Goal: Task Accomplishment & Management: Use online tool/utility

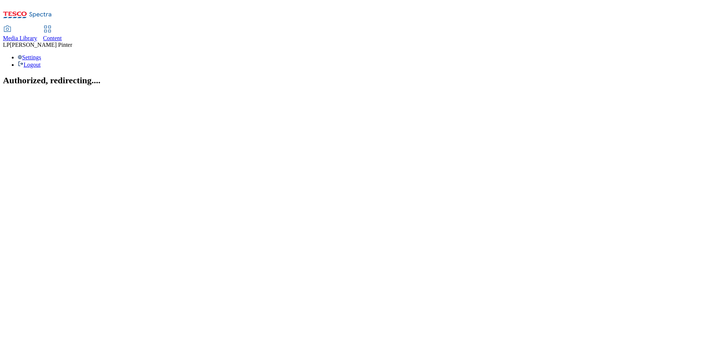
click at [50, 26] on use at bounding box center [47, 29] width 6 height 6
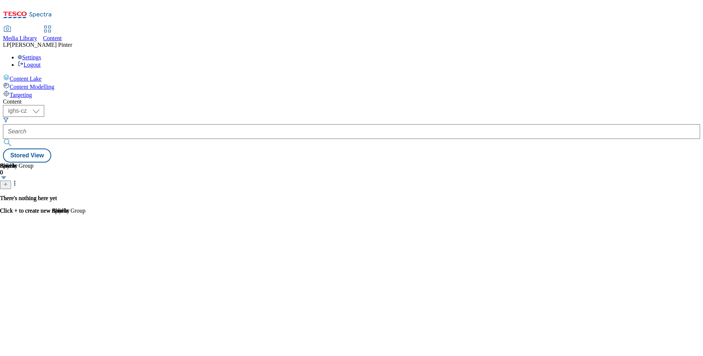
click at [32, 92] on span "Targeting" at bounding box center [21, 95] width 22 height 6
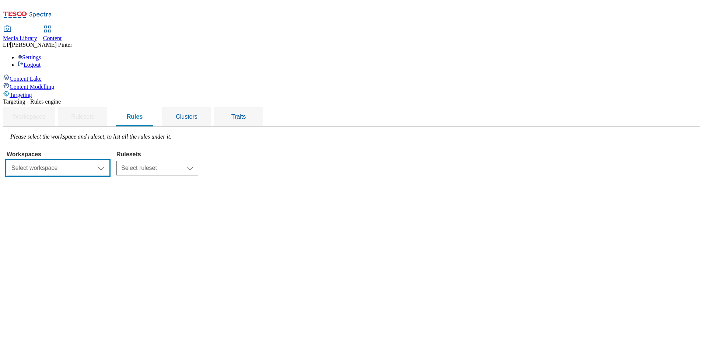
click at [109, 161] on select "Select workspace Content" at bounding box center [58, 168] width 102 height 15
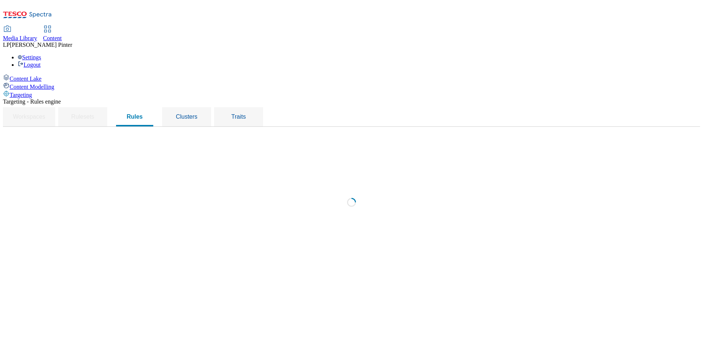
select select "f510054f-adaa-4692-b570-80fa3897127a"
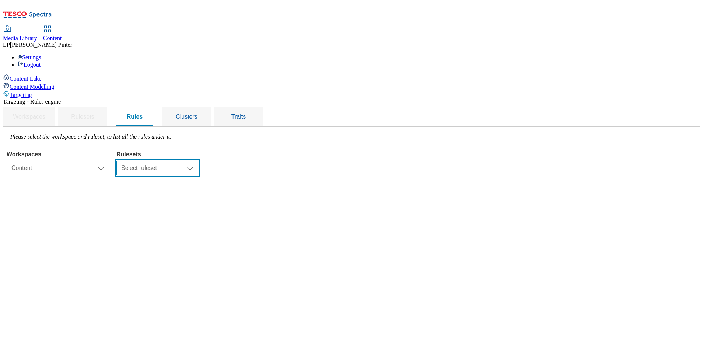
click at [198, 161] on select "Select ruleset CZ HU SK" at bounding box center [157, 168] width 82 height 15
select select "5113db17-1b35-4e50-beac-5f3c7afeb8da"
click at [198, 161] on select "Select ruleset CZ HU SK" at bounding box center [157, 168] width 82 height 15
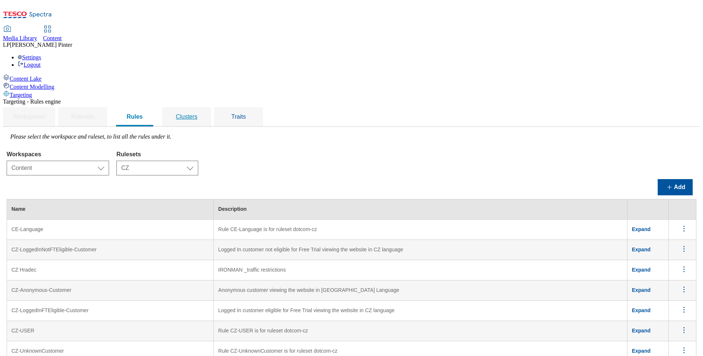
click at [197, 113] on span "Clusters" at bounding box center [187, 116] width 22 height 6
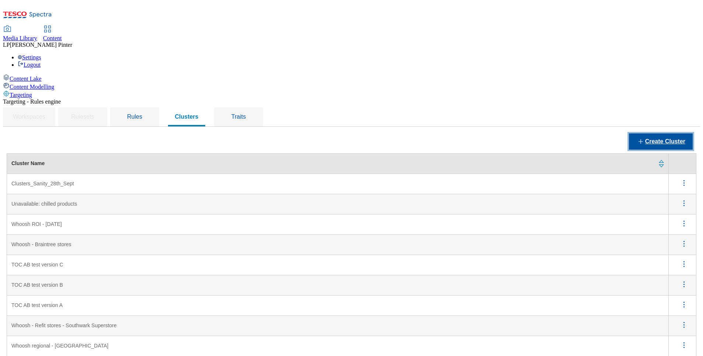
click at [468, 133] on button "Create Cluster" at bounding box center [661, 141] width 64 height 16
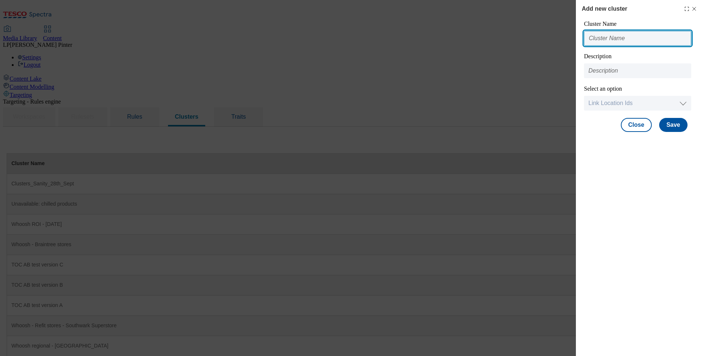
click at [468, 39] on input "Modal" at bounding box center [637, 38] width 107 height 15
drag, startPoint x: 649, startPoint y: 40, endPoint x: 559, endPoint y: 32, distance: 90.6
click at [468, 32] on div "Add new cluster Cluster Name Brno_morning slot Description Select an option Lin…" at bounding box center [351, 178] width 703 height 356
type input "Brno_morning slot"
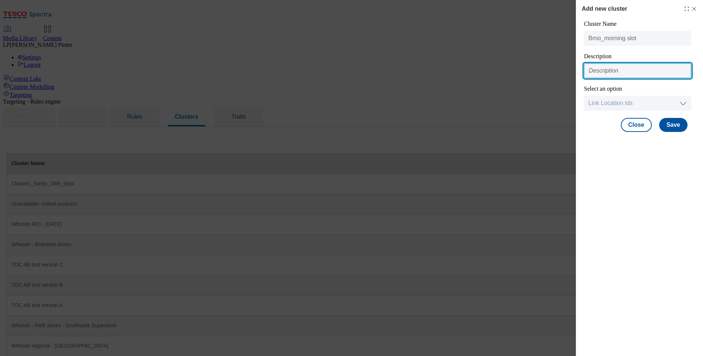
click at [468, 67] on input "Modal" at bounding box center [637, 70] width 107 height 15
paste input "Brno_morning slot"
click at [468, 71] on input "Brno_morning slot" at bounding box center [637, 70] width 107 height 15
type input "Brno_new morning slot"
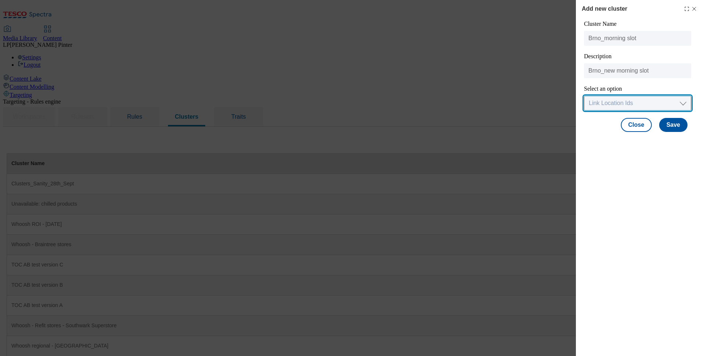
click at [468, 102] on select "Link Location Ids Choose location from table Add Bulk Location UUIDs" at bounding box center [637, 103] width 107 height 15
select select "locationtable"
click at [468, 96] on select "Link Location Ids Choose location from table Add Bulk Location UUIDs" at bounding box center [637, 103] width 107 height 15
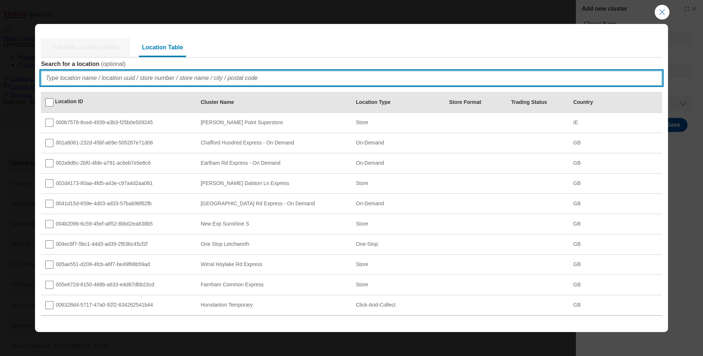
click at [120, 78] on input "Search for a location ( optional )" at bounding box center [351, 78] width 621 height 15
paste input "Brno_morning slot"
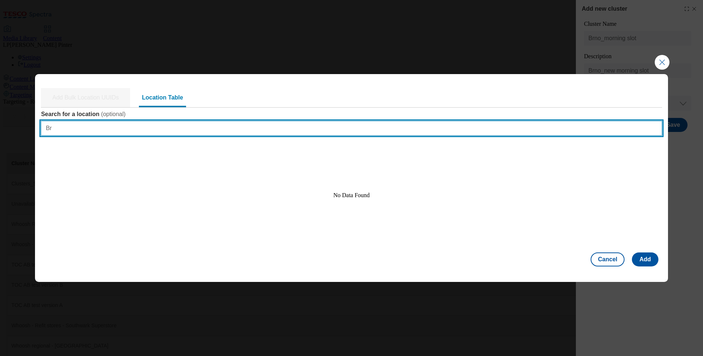
type input "B"
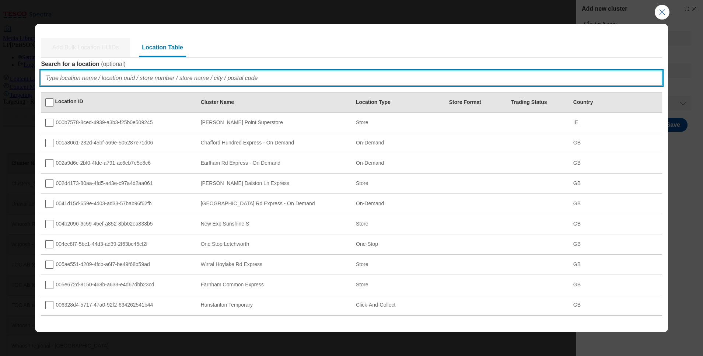
paste input "11036"
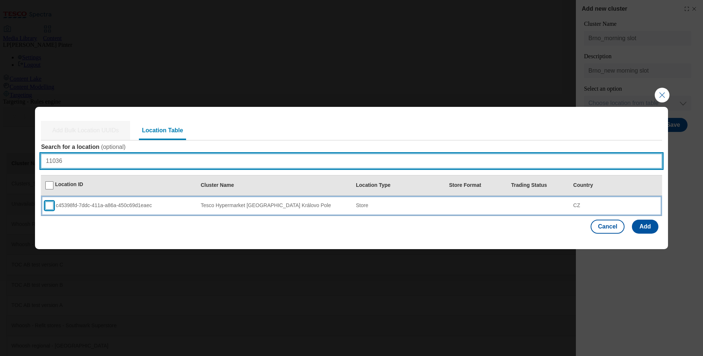
type input "11036"
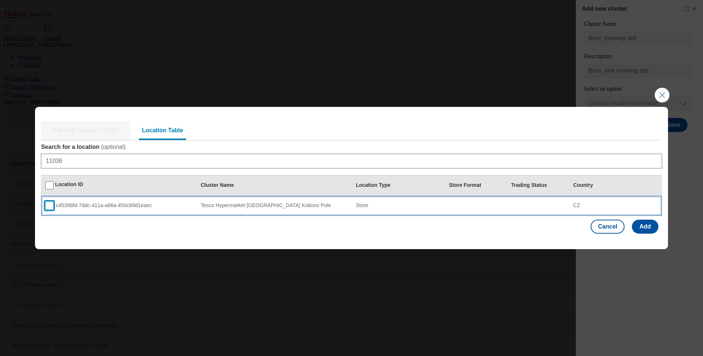
click at [51, 207] on input "Modal" at bounding box center [49, 205] width 8 height 8
checkbox input "true"
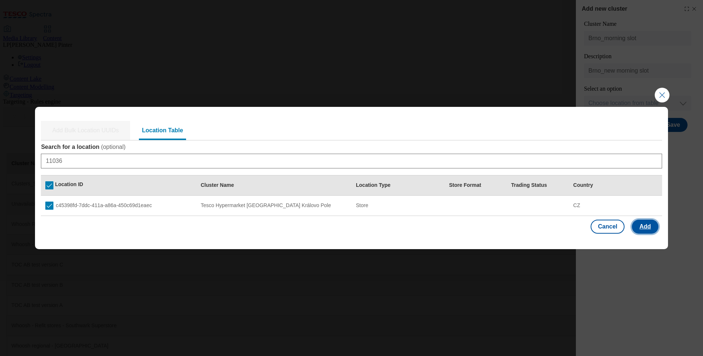
click at [468, 228] on button "Add" at bounding box center [645, 226] width 26 height 14
select select "Modal"
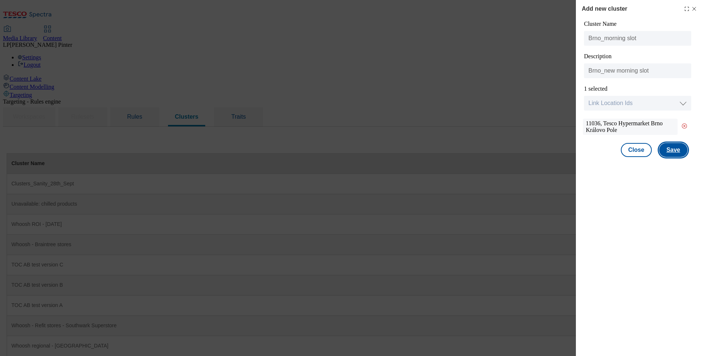
click at [468, 151] on button "Save" at bounding box center [673, 150] width 28 height 14
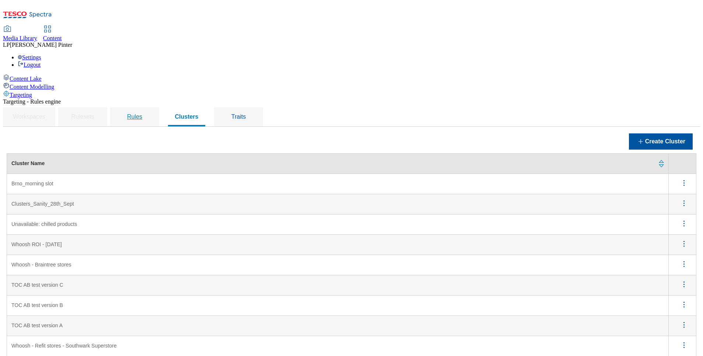
click at [150, 107] on div "Rules" at bounding box center [134, 116] width 31 height 19
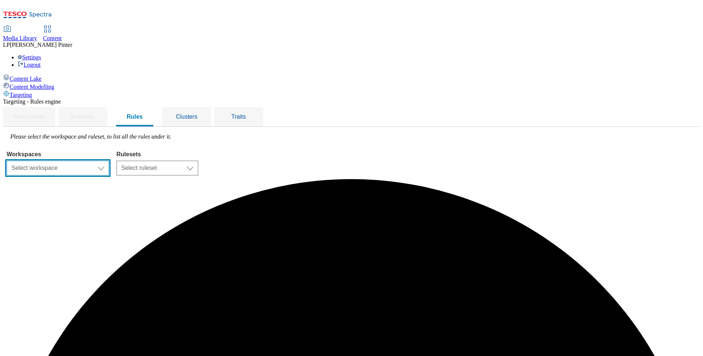
click at [109, 161] on select "Select workspace Content" at bounding box center [58, 168] width 102 height 15
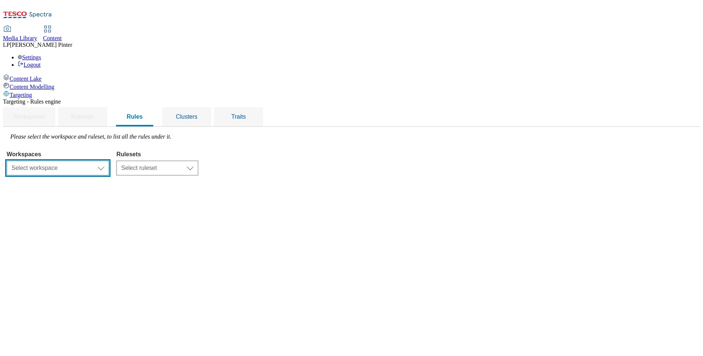
select select "f510054f-adaa-4692-b570-80fa3897127a"
click at [99, 161] on select "Select workspace Content" at bounding box center [58, 168] width 102 height 15
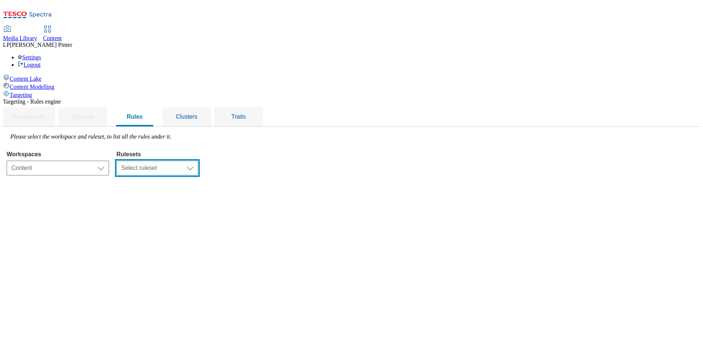
click at [198, 161] on select "Select ruleset CZ HU SK" at bounding box center [157, 168] width 82 height 15
select select "5113db17-1b35-4e50-beac-5f3c7afeb8da"
click at [198, 161] on select "Select ruleset CZ HU SK" at bounding box center [157, 168] width 82 height 15
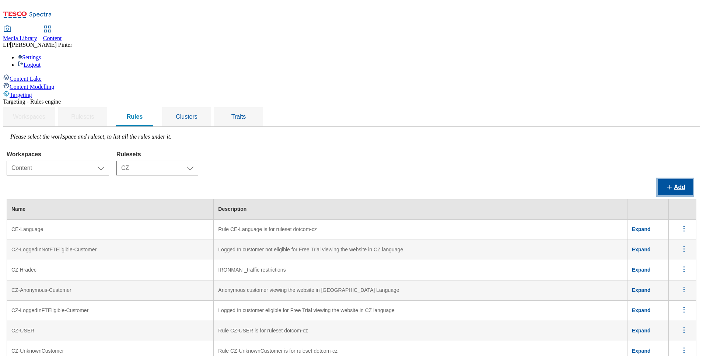
click at [468, 179] on button "Add" at bounding box center [674, 187] width 35 height 16
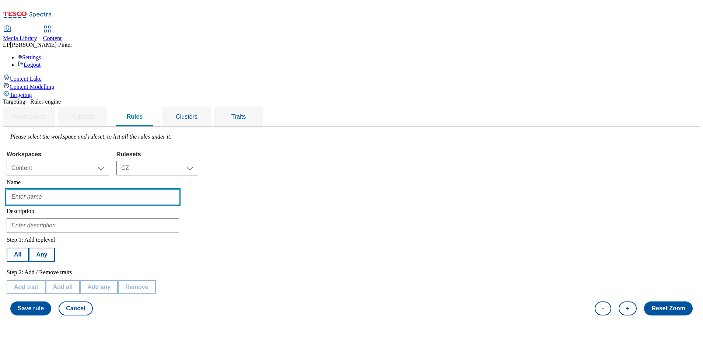
click at [139, 189] on input "text" at bounding box center [93, 196] width 172 height 15
type input "CZ Brno"
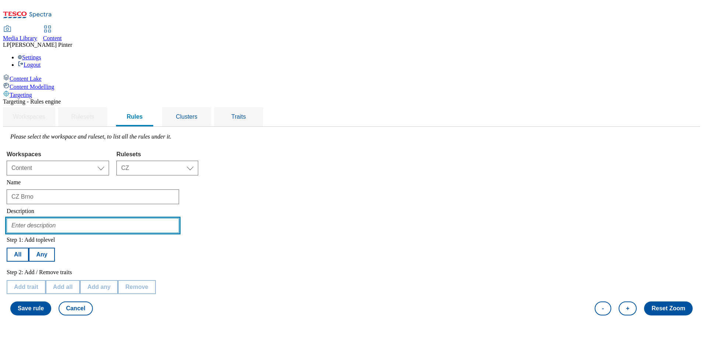
click at [130, 218] on input "text" at bounding box center [93, 225] width 172 height 15
type input "CZ Brno_morning slot"
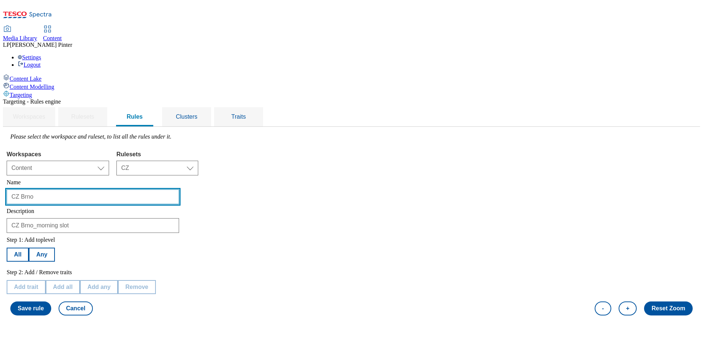
click at [135, 189] on input "CZ Brno" at bounding box center [93, 196] width 172 height 15
type input "CZ Brno_Krpole"
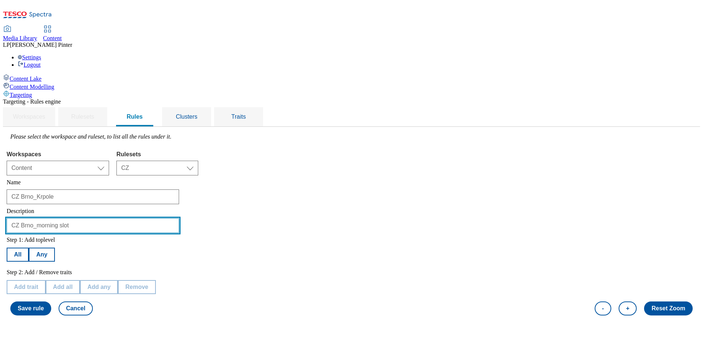
click at [130, 218] on input "CZ Brno_morning slot" at bounding box center [93, 225] width 172 height 15
click at [139, 218] on input "CZ Brno_Krůpole_morning slot" at bounding box center [93, 225] width 172 height 15
type input "CZ Brno_Krpole_morning slot"
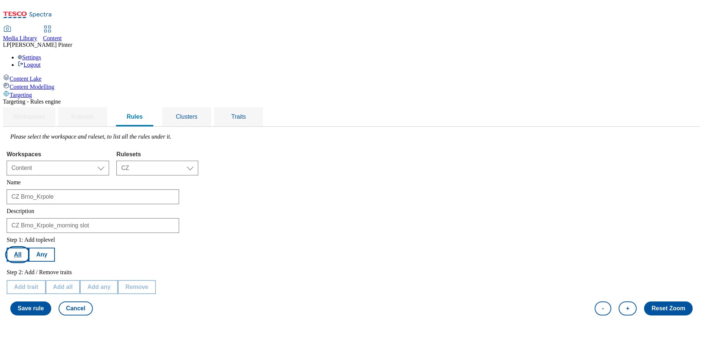
click at [29, 237] on button "All" at bounding box center [18, 254] width 22 height 14
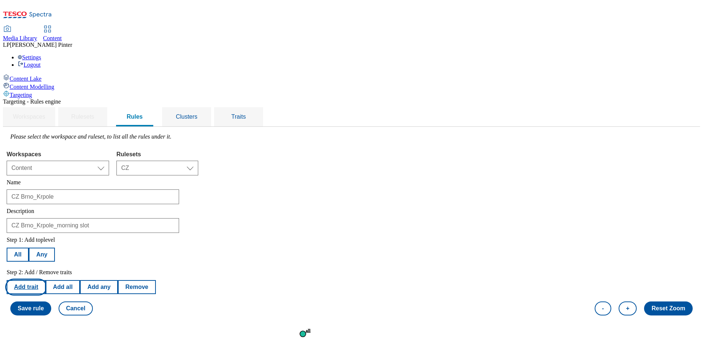
click at [46, 237] on button "Add trait" at bounding box center [26, 287] width 39 height 14
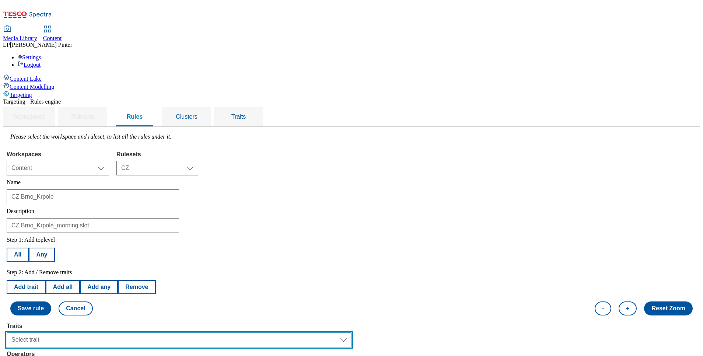
click at [125, 237] on select "Select trait Languages Segments Operating System Content Type Variant ID Store-…" at bounding box center [179, 339] width 345 height 15
select select "languages"
click at [99, 237] on select "Select trait Languages Segments Operating System Content Type Variant ID Store-…" at bounding box center [179, 339] width 345 height 15
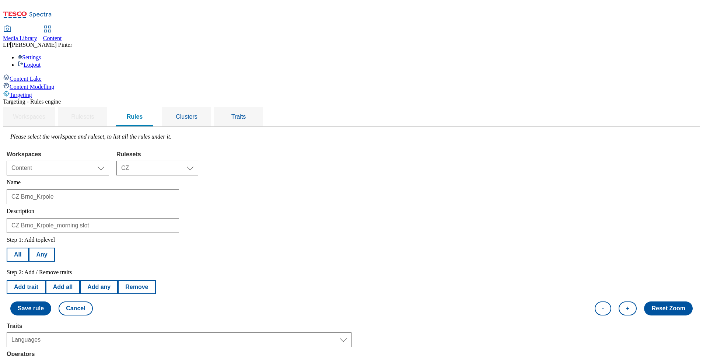
select select "equals"
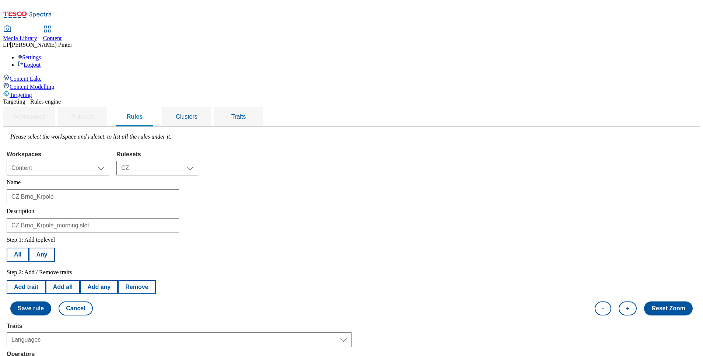
select select "cs_CZ"
click at [46, 237] on button "Add trait" at bounding box center [26, 287] width 39 height 14
select select "languages"
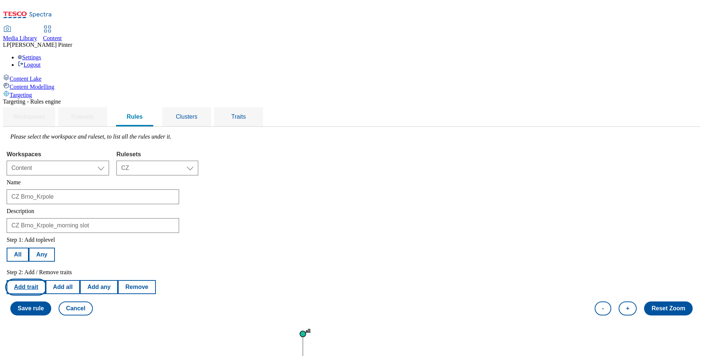
select select "equals"
select select "cs_CZ"
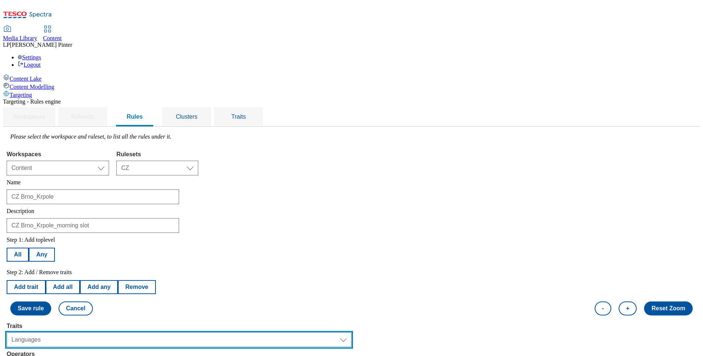
click at [128, 237] on select "Select trait Languages Segments Operating System Content Type Variant ID Store-…" at bounding box center [179, 339] width 345 height 15
select select "segments"
click at [99, 237] on select "Select trait Languages Segments Operating System Content Type Variant ID Store-…" at bounding box center [179, 339] width 345 height 15
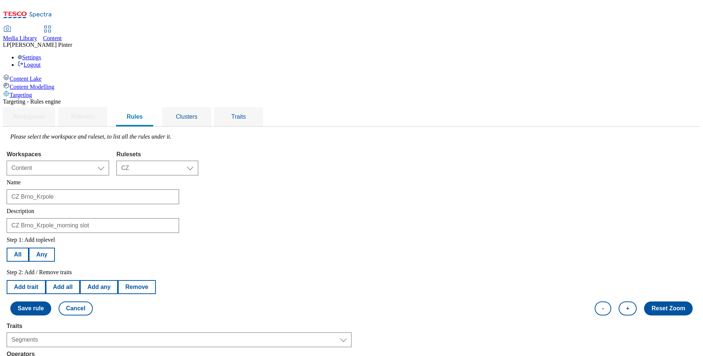
select select "u-li"
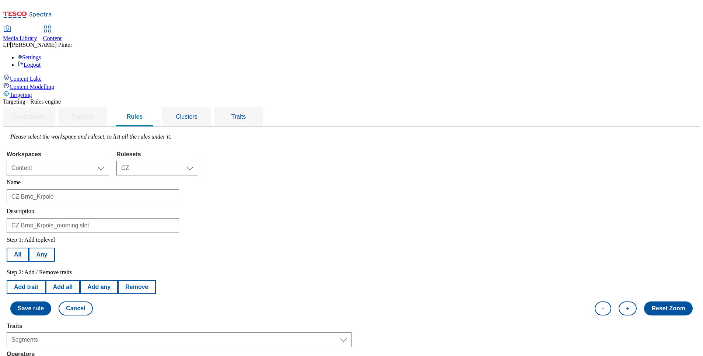
click at [46, 237] on button "Add trait" at bounding box center [26, 287] width 39 height 14
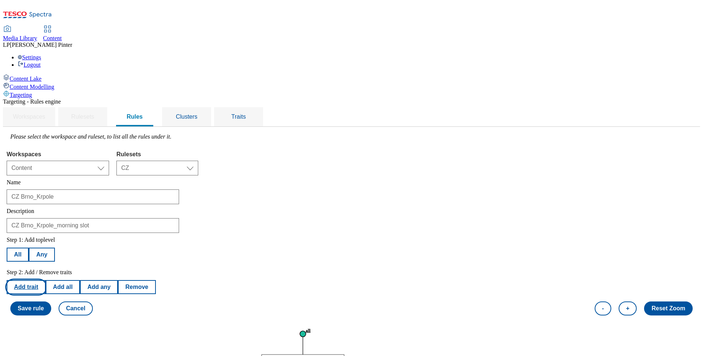
select select "segments"
select select "equals"
select select "u-an"
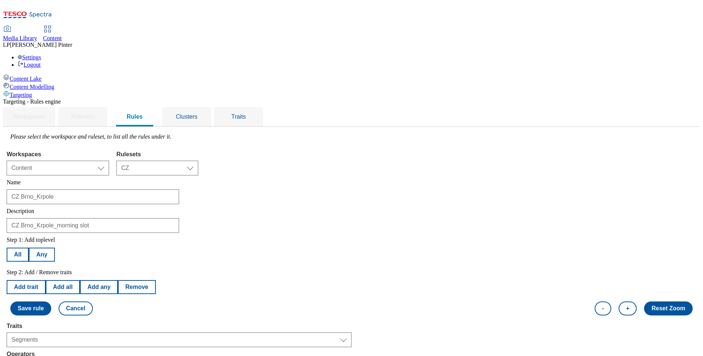
click at [46, 237] on button "Add trait" at bounding box center [26, 287] width 39 height 14
select select "segments"
select select "equals"
select select "u-an"
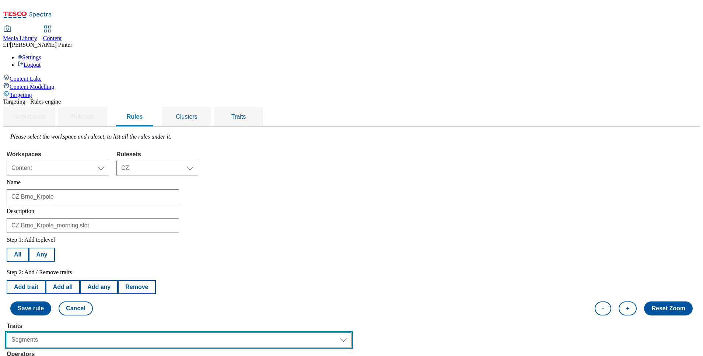
click at [127, 237] on select "Select trait Languages Segments Operating System Content Type Variant ID Store-…" at bounding box center [179, 339] width 345 height 15
select select "locationCluster"
click at [99, 237] on select "Select trait Languages Segments Operating System Content Type Variant ID Store-…" at bounding box center [179, 339] width 345 height 15
select select
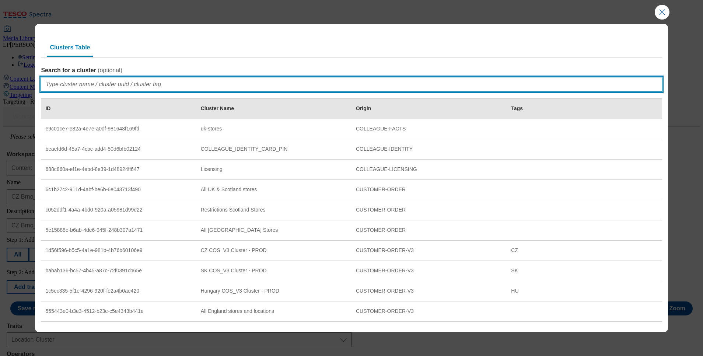
click at [77, 85] on input "Search for a cluster ( optional )" at bounding box center [351, 84] width 621 height 15
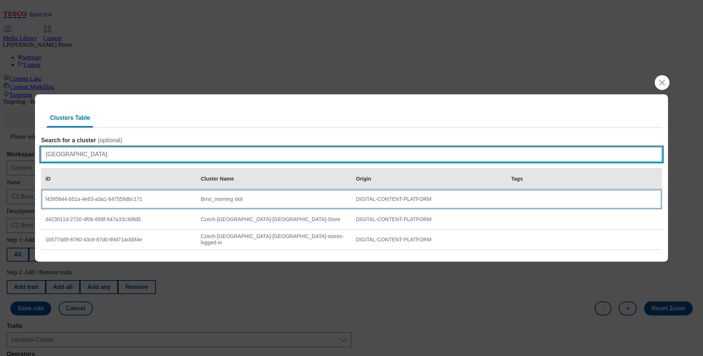
type input "Brno"
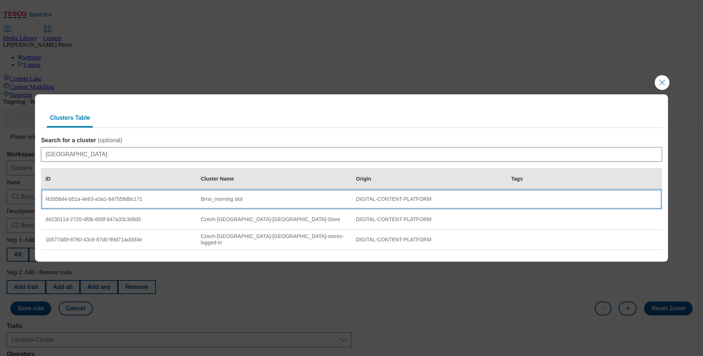
click at [216, 205] on td "Brno_morning slot" at bounding box center [273, 199] width 155 height 20
select select "f4395844-b51a-4e63-a3a1-647559dbc171"
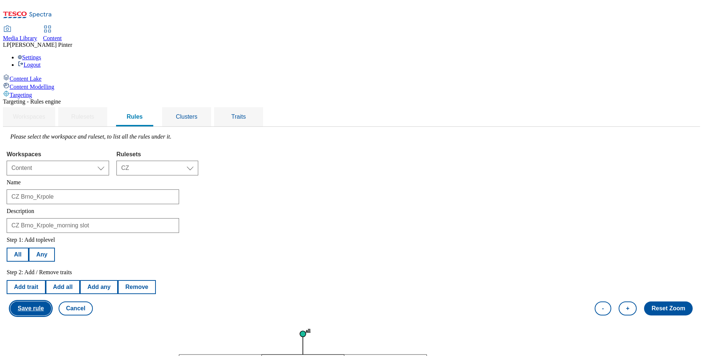
click at [51, 237] on button "Save rule" at bounding box center [30, 308] width 41 height 14
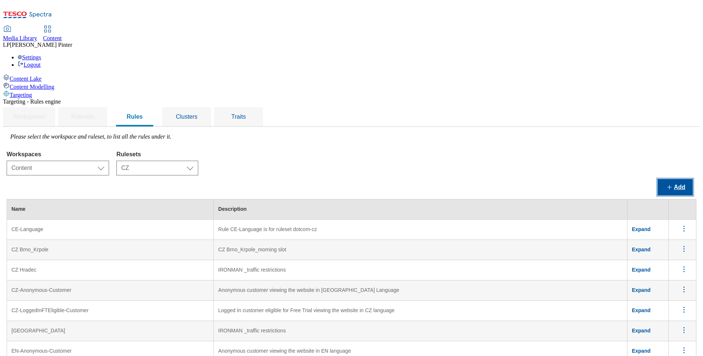
click at [468, 179] on button "Add" at bounding box center [674, 187] width 35 height 16
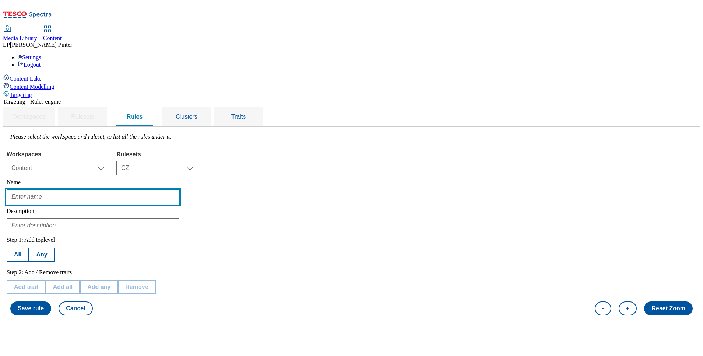
click at [137, 189] on input "text" at bounding box center [93, 196] width 172 height 15
type input "CZ Brno_Krpole"
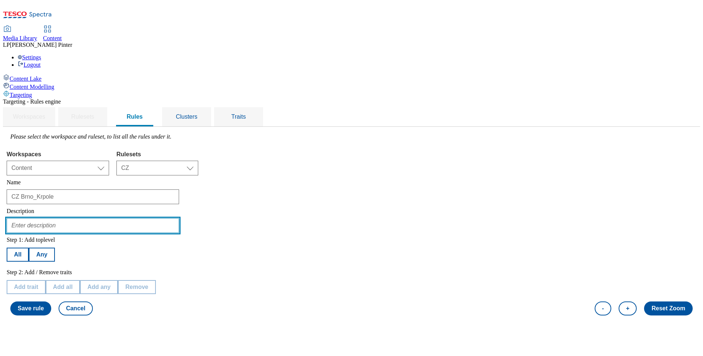
type input "CZ Brno_Krpole_morning slot"
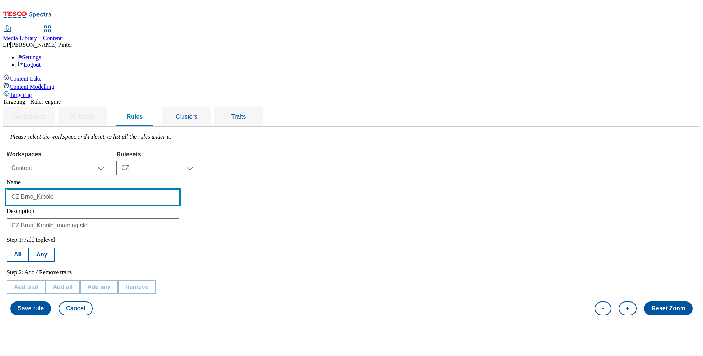
click at [113, 189] on input "CZ Brno_Krpole" at bounding box center [93, 196] width 172 height 15
type input "ENG Brno_Krpole"
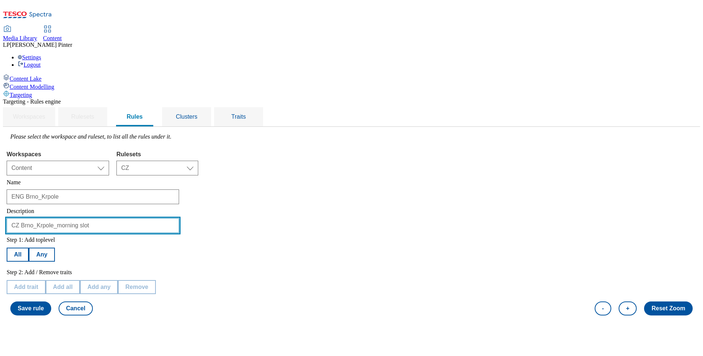
click at [111, 218] on input "CZ Brno_Krpole_morning slot" at bounding box center [93, 225] width 172 height 15
type input "ENG Brno_Krpole_morning slot"
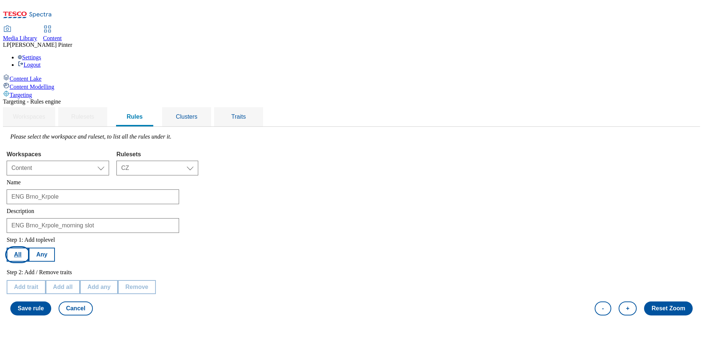
click at [29, 237] on button "All" at bounding box center [18, 254] width 22 height 14
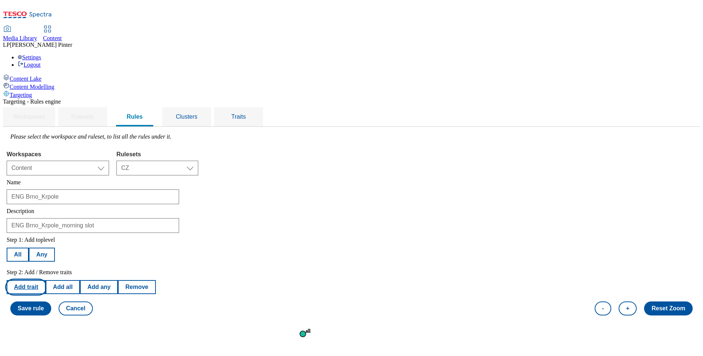
click at [46, 237] on button "Add trait" at bounding box center [26, 287] width 39 height 14
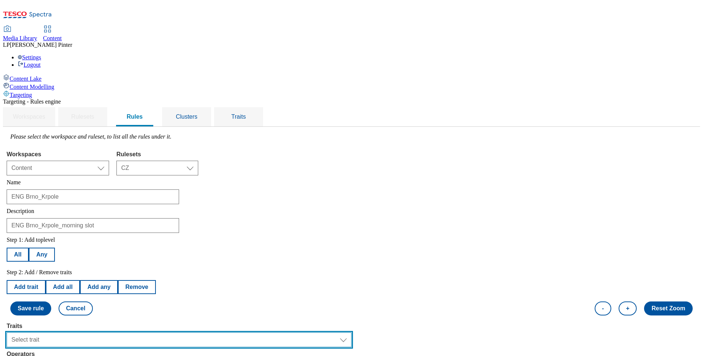
click at [129, 237] on select "Select trait Languages Operating System Content Type Variant ID Segments Store-…" at bounding box center [179, 339] width 345 height 15
select select "languages"
click at [99, 237] on select "Select trait Languages Operating System Content Type Variant ID Segments Store-…" at bounding box center [179, 339] width 345 height 15
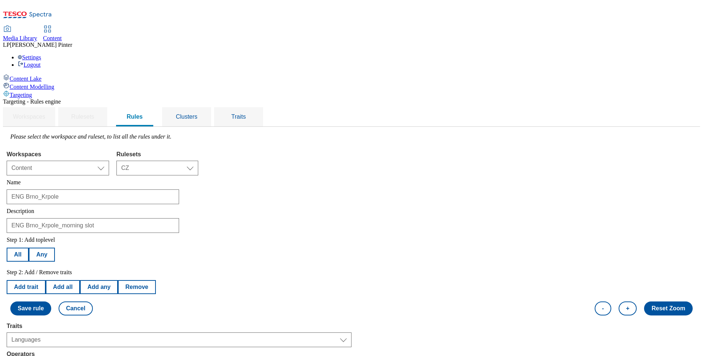
select select "equals"
select select "en_GB"
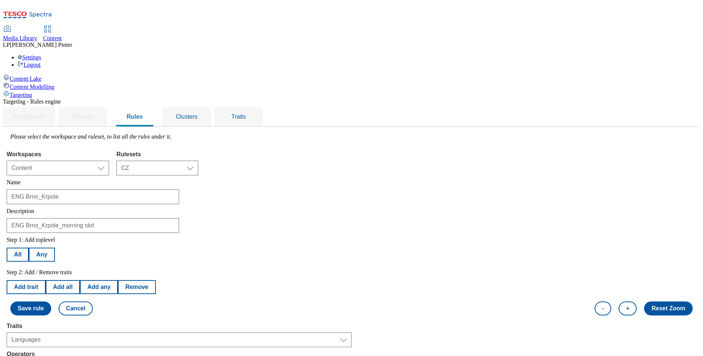
click at [46, 237] on button "Add trait" at bounding box center [26, 287] width 39 height 14
select select "languages"
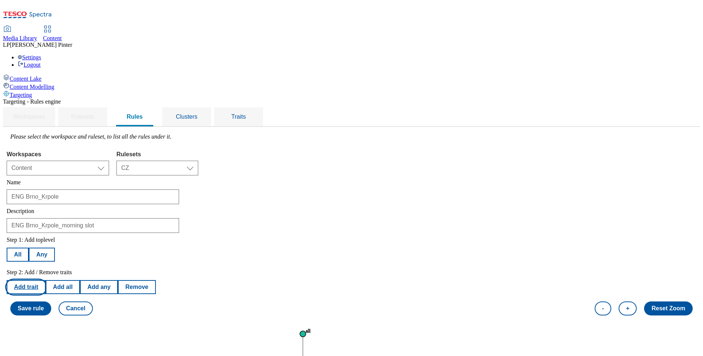
select select "equals"
select select "en_GB"
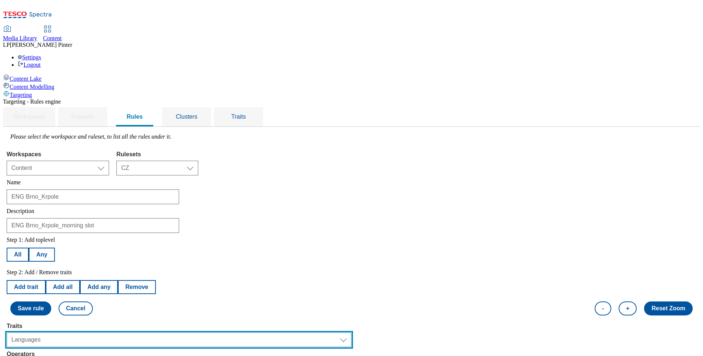
click at [122, 237] on select "Select trait Languages Operating System Content Type Variant ID Segments Store-…" at bounding box center [179, 339] width 345 height 15
select select "segments"
click at [99, 237] on select "Select trait Languages Operating System Content Type Variant ID Segments Store-…" at bounding box center [179, 339] width 345 height 15
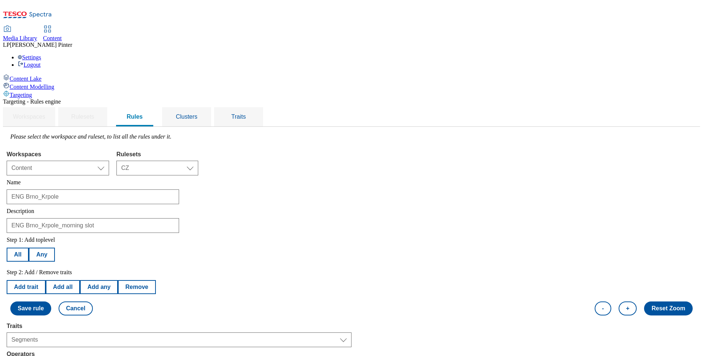
select select "u-li"
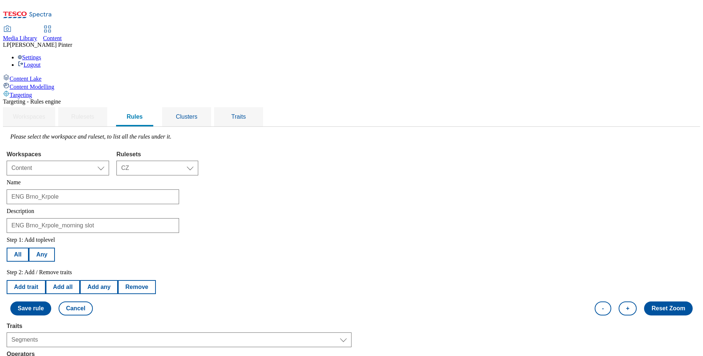
click at [46, 237] on button "Add trait" at bounding box center [26, 287] width 39 height 14
select select "segments"
select select "equals"
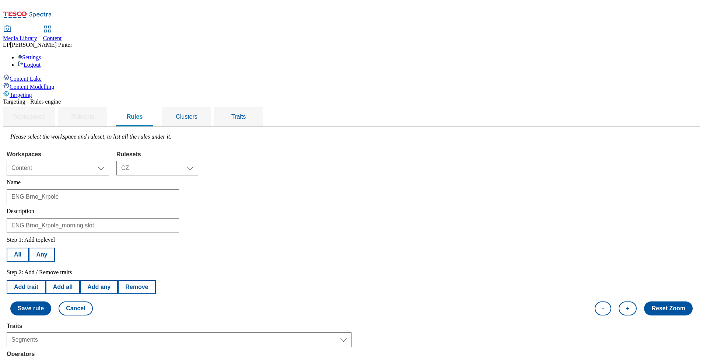
select select "u-an"
click at [46, 237] on button "Add trait" at bounding box center [26, 287] width 39 height 14
select select "segments"
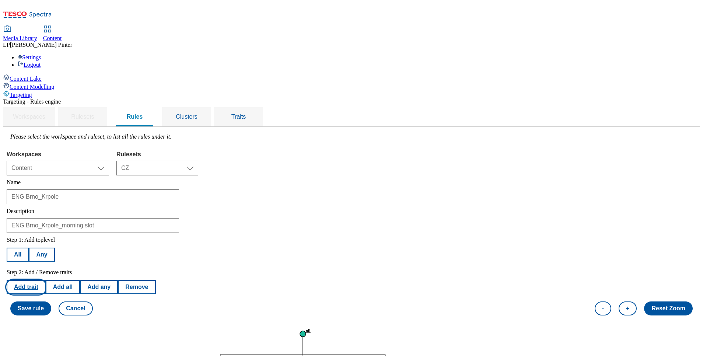
select select "equals"
select select "u-an"
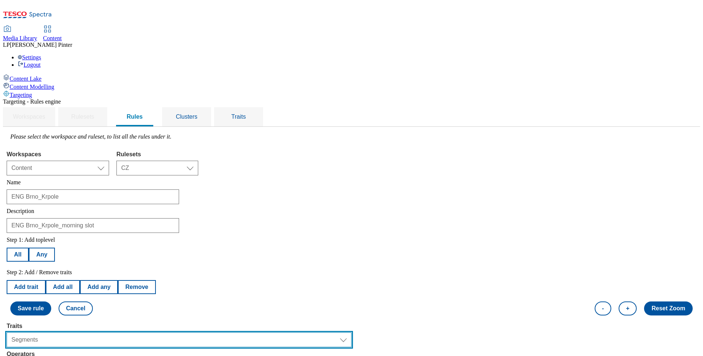
click at [117, 237] on select "Select trait Languages Operating System Content Type Variant ID Segments Store-…" at bounding box center [179, 339] width 345 height 15
select select "locationCluster"
click at [99, 237] on select "Select trait Languages Operating System Content Type Variant ID Segments Store-…" at bounding box center [179, 339] width 345 height 15
select select
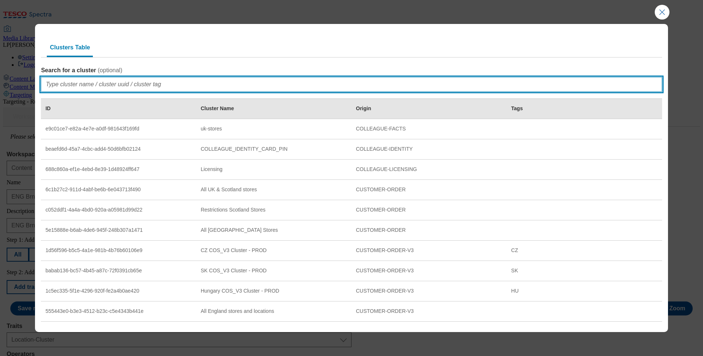
click at [85, 87] on input "Search for a cluster ( optional )" at bounding box center [351, 84] width 621 height 15
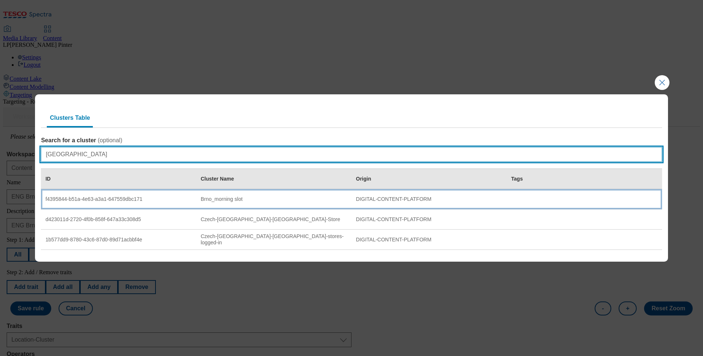
type input "brno"
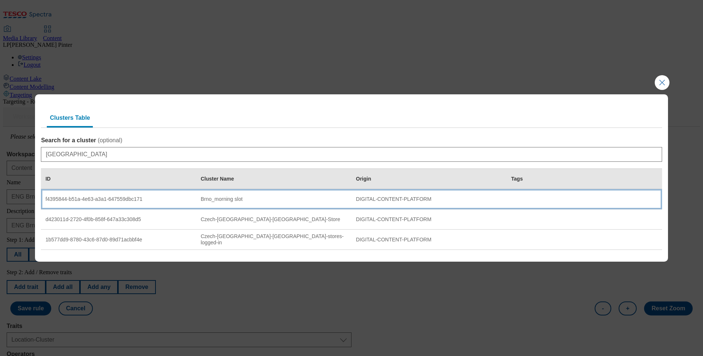
click at [225, 203] on td "Brno_morning slot" at bounding box center [273, 199] width 155 height 20
select select "f4395844-b51a-4e63-a3a1-647559dbc171"
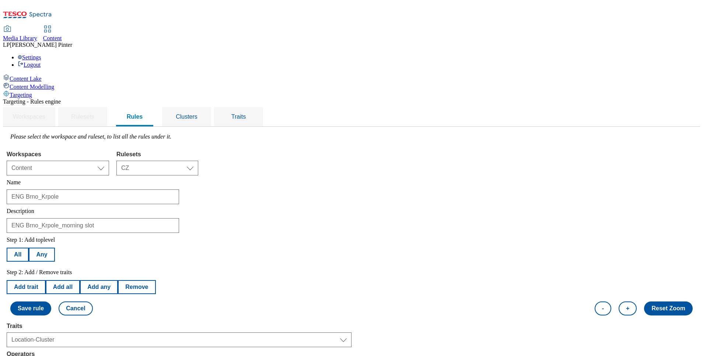
scroll to position [128, 0]
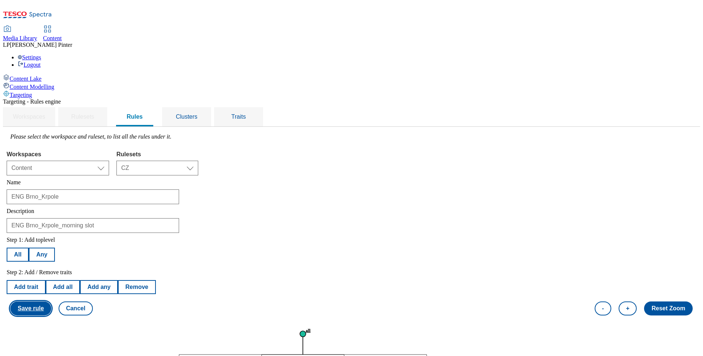
click at [51, 237] on button "Save rule" at bounding box center [30, 308] width 41 height 14
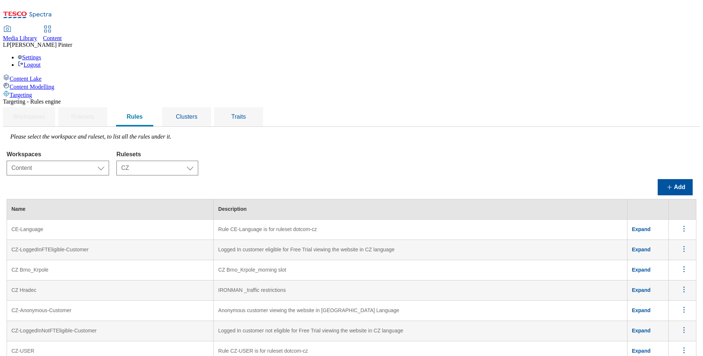
scroll to position [0, 0]
click at [197, 113] on span "Clusters" at bounding box center [187, 116] width 22 height 6
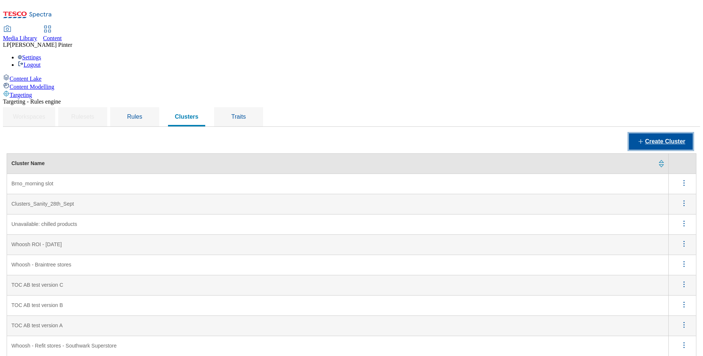
click at [468, 133] on button "Create Cluster" at bounding box center [661, 141] width 64 height 16
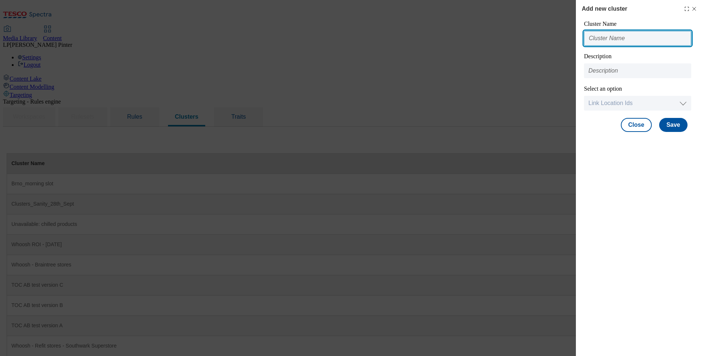
click at [468, 40] on input "Modal" at bounding box center [637, 38] width 107 height 15
drag, startPoint x: 670, startPoint y: 41, endPoint x: 561, endPoint y: 52, distance: 109.9
click at [468, 52] on div "Add new cluster Cluster Name Letnany_capacity boos Description Select an option…" at bounding box center [351, 178] width 703 height 356
type input "Letnany_capacity boos"
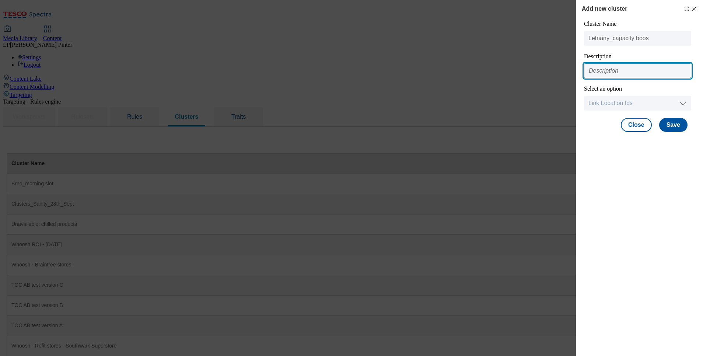
click at [468, 75] on input "Modal" at bounding box center [637, 70] width 107 height 15
paste input "Letnany_capacity boos"
type input "Letnany_capacity boos"
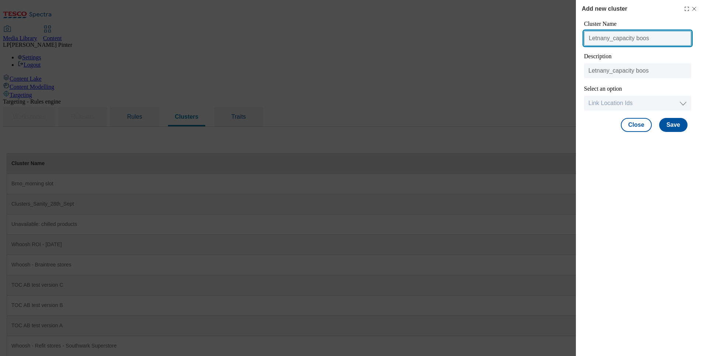
click at [468, 36] on input "Letnany_capacity boos" at bounding box center [637, 38] width 107 height 15
type input "Letnany_capacity boost"
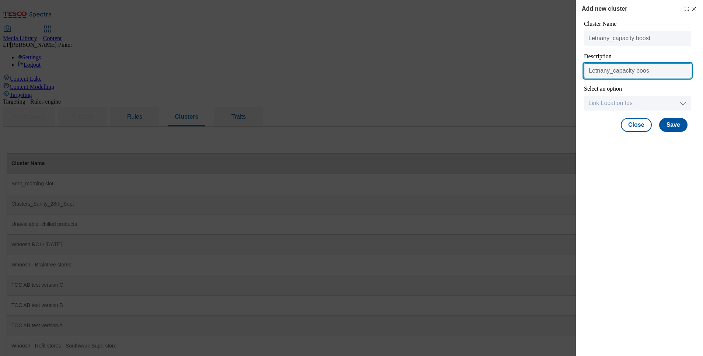
click at [468, 70] on input "Letnany_capacity boos" at bounding box center [637, 70] width 107 height 15
type input "Letnany_capacity boost"
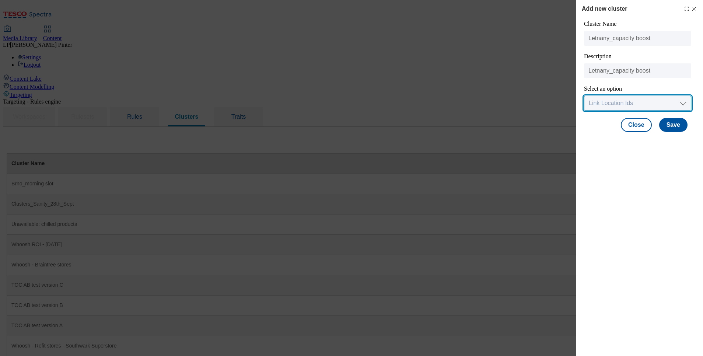
click at [468, 105] on select "Link Location Ids Choose location from table Add Bulk Location UUIDs" at bounding box center [637, 103] width 107 height 15
select select "locationtable"
click at [468, 96] on select "Link Location Ids Choose location from table Add Bulk Location UUIDs" at bounding box center [637, 103] width 107 height 15
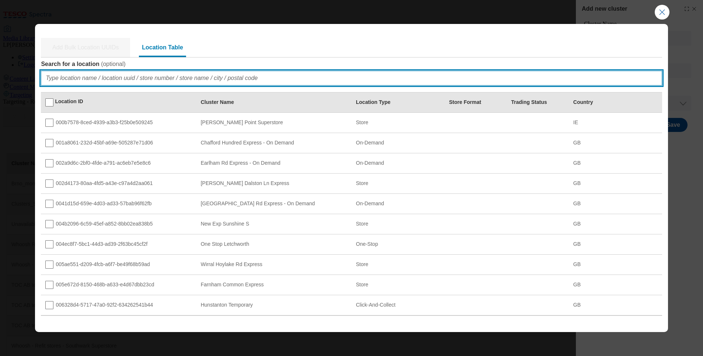
click at [211, 82] on input "Search for a location ( optional )" at bounding box center [351, 78] width 621 height 15
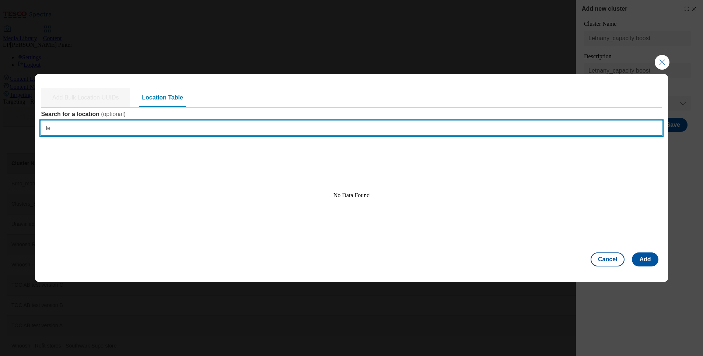
type input "l"
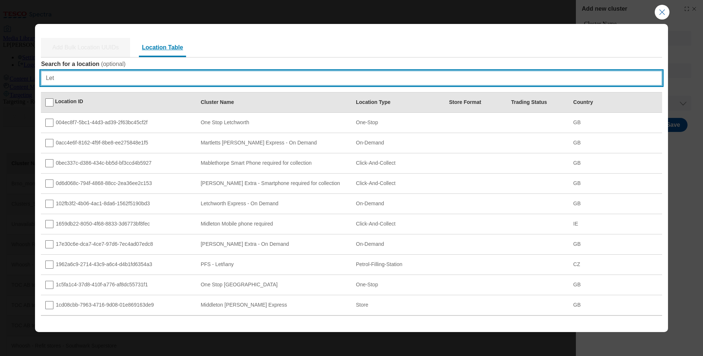
type input "Letň"
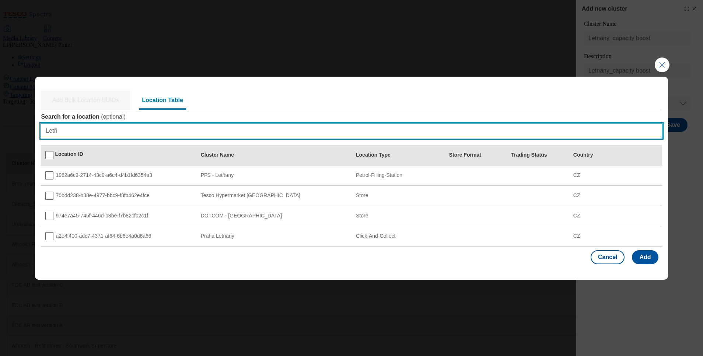
drag, startPoint x: 80, startPoint y: 125, endPoint x: 19, endPoint y: 130, distance: 61.4
click at [19, 130] on div "Add Bulk Location UUIDs Location Table Search for a location ( optional ) Letň …" at bounding box center [351, 178] width 703 height 356
type input "l"
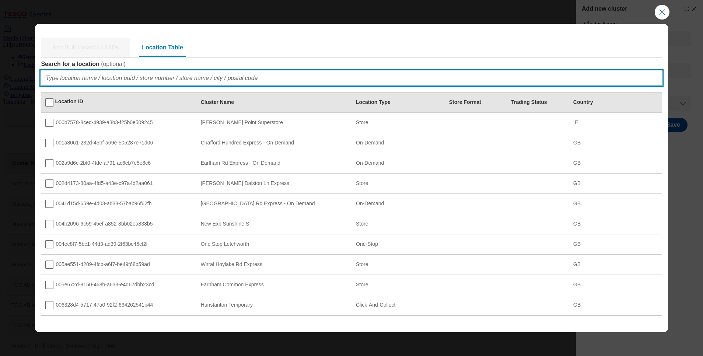
click at [179, 75] on input "Search for a location ( optional )" at bounding box center [351, 78] width 621 height 15
paste input "11036"
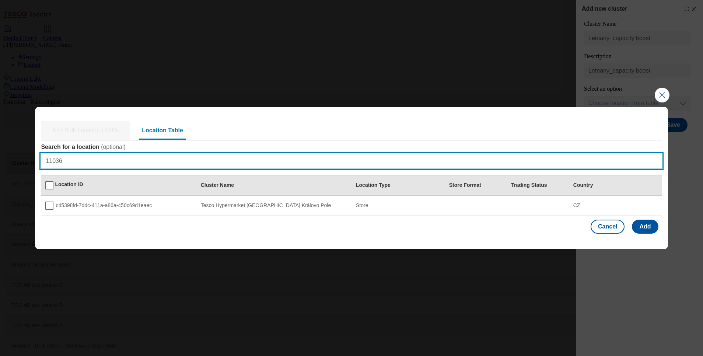
type input "11036"
drag, startPoint x: 102, startPoint y: 161, endPoint x: 19, endPoint y: 155, distance: 83.0
click at [19, 155] on div "Add Bulk Location UUIDs Location Table Search for a location ( optional ) 11036…" at bounding box center [351, 178] width 703 height 356
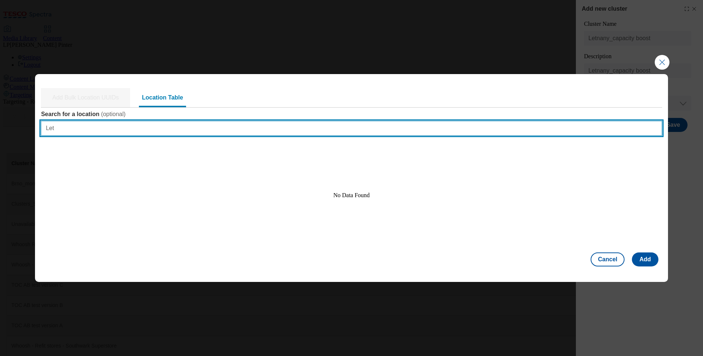
click at [68, 131] on input "Let" at bounding box center [351, 128] width 621 height 15
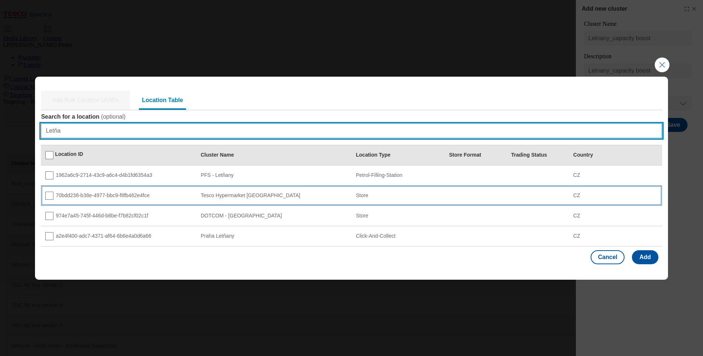
type input "Letňa"
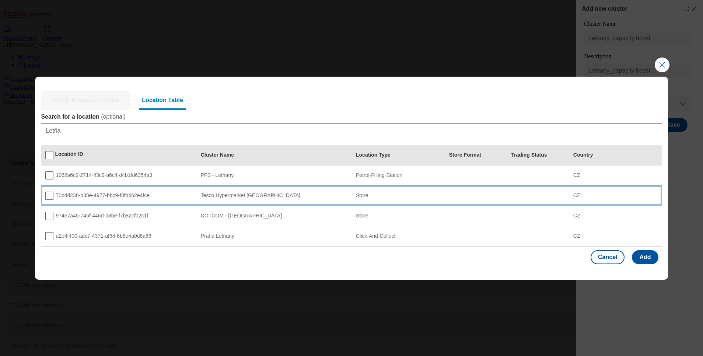
click at [230, 199] on td "Tesco Hypermarket Praha Letňany" at bounding box center [273, 195] width 155 height 20
click at [49, 193] on input "Modal" at bounding box center [49, 196] width 8 height 8
checkbox input "true"
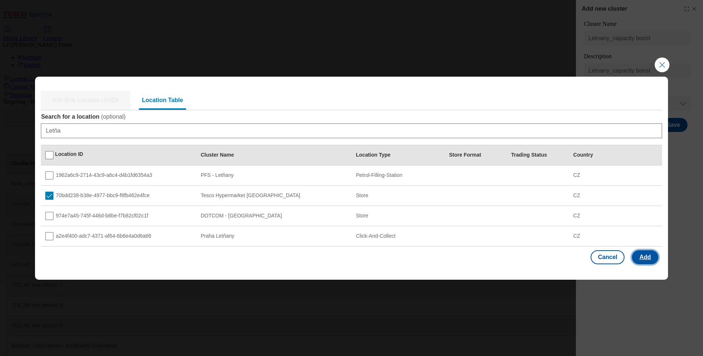
click at [468, 237] on button "Add" at bounding box center [645, 257] width 26 height 14
select select "Modal"
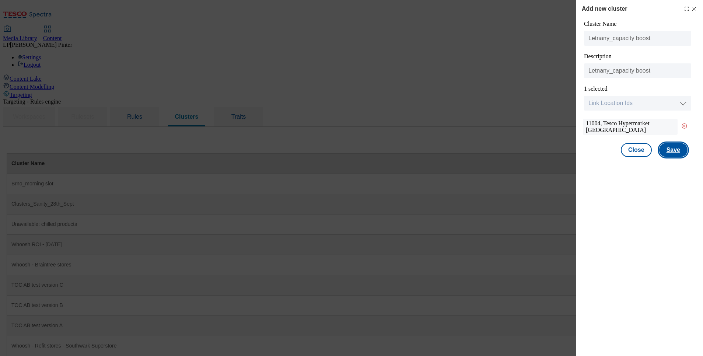
click at [468, 149] on button "Save" at bounding box center [673, 150] width 28 height 14
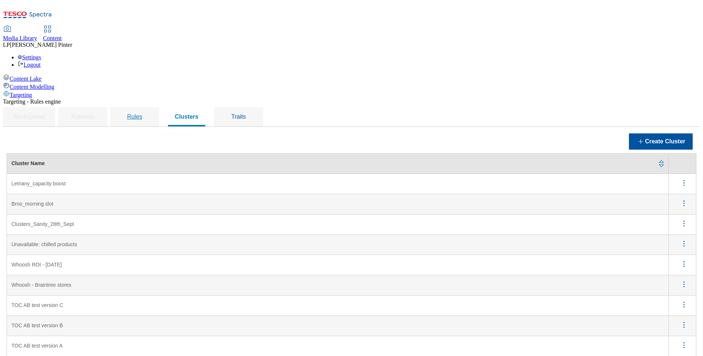
click at [142, 113] on span "Rules" at bounding box center [134, 116] width 15 height 6
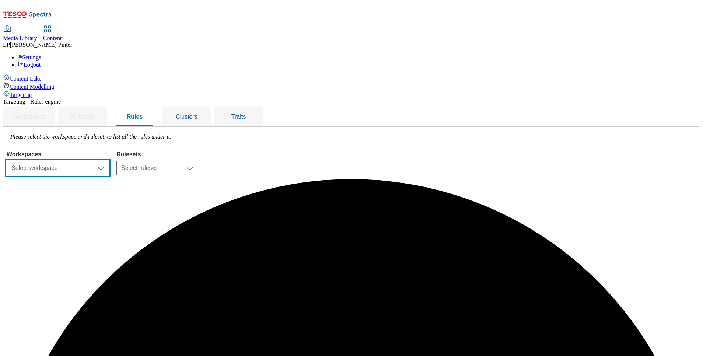
click at [109, 161] on select "Select workspace Content" at bounding box center [58, 168] width 102 height 15
select select "f510054f-adaa-4692-b570-80fa3897127a"
click at [99, 161] on select "Select workspace Content" at bounding box center [58, 168] width 102 height 15
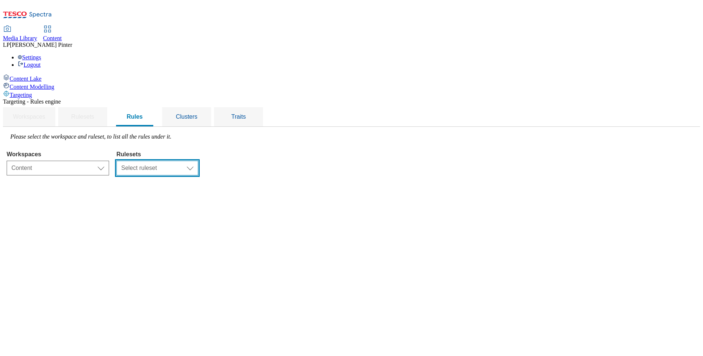
click at [198, 161] on select "Select ruleset CZ HU SK" at bounding box center [157, 168] width 82 height 15
select select "5113db17-1b35-4e50-beac-5f3c7afeb8da"
click at [198, 161] on select "Select ruleset CZ HU SK" at bounding box center [157, 168] width 82 height 15
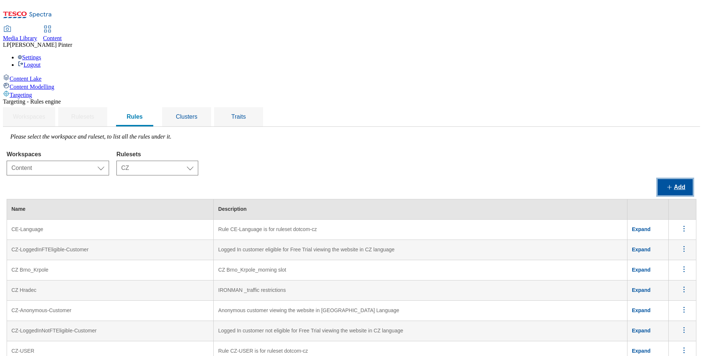
click at [468, 179] on button "Add" at bounding box center [674, 187] width 35 height 16
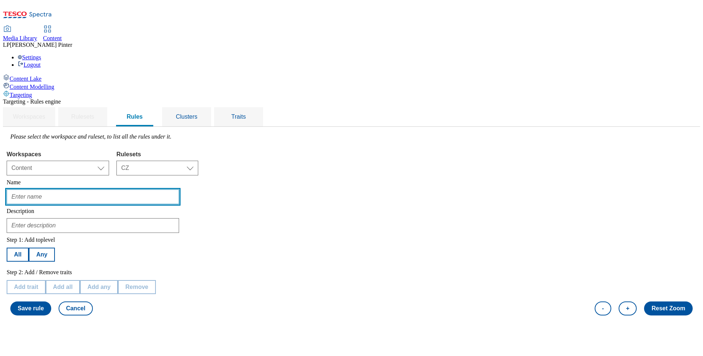
click at [143, 189] on input "text" at bounding box center [93, 196] width 172 height 15
type input "L"
type input "CZ_Letnany"
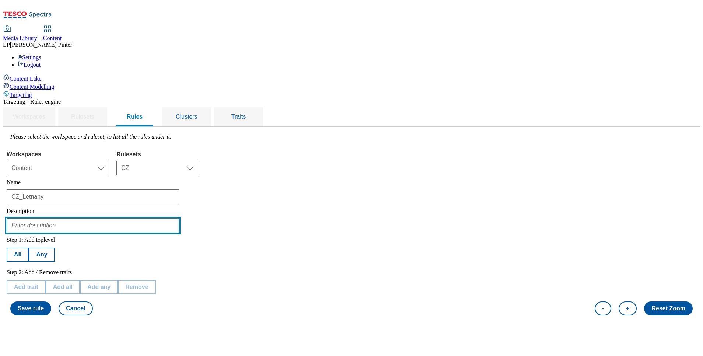
click at [137, 218] on input "text" at bounding box center [93, 225] width 172 height 15
type input "C"
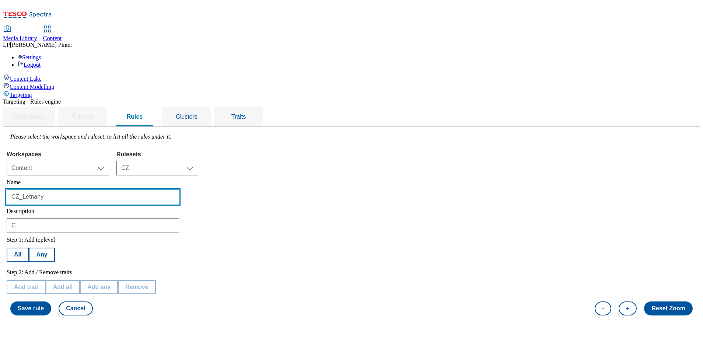
drag, startPoint x: 143, startPoint y: 142, endPoint x: 87, endPoint y: 143, distance: 56.4
click at [87, 143] on div "Targeting - Rules engine Workspaces Rulesets Rules Clusters Traits Please selec…" at bounding box center [351, 208] width 697 height 221
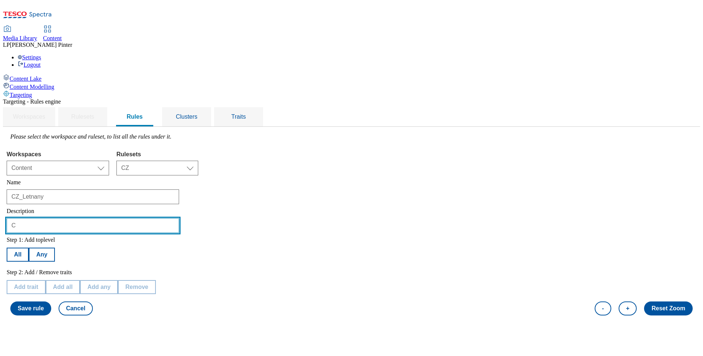
drag, startPoint x: 123, startPoint y: 166, endPoint x: 89, endPoint y: 170, distance: 34.1
click at [89, 170] on div "Targeting - Rules engine Workspaces Rulesets Rules Clusters Traits Please selec…" at bounding box center [351, 208] width 697 height 221
paste input "CZ_Letnany"
type input "CZ_Letnany_capacity boost"
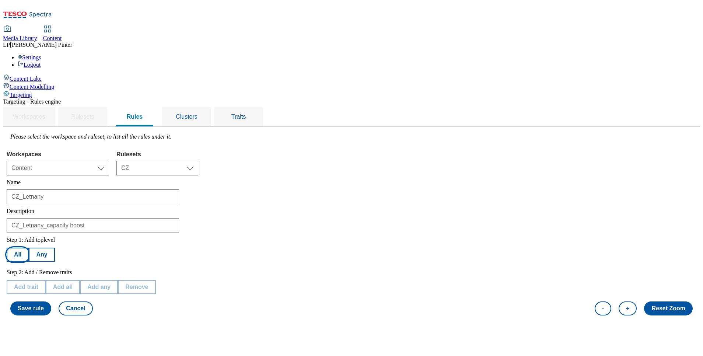
click at [29, 237] on button "All" at bounding box center [18, 254] width 22 height 14
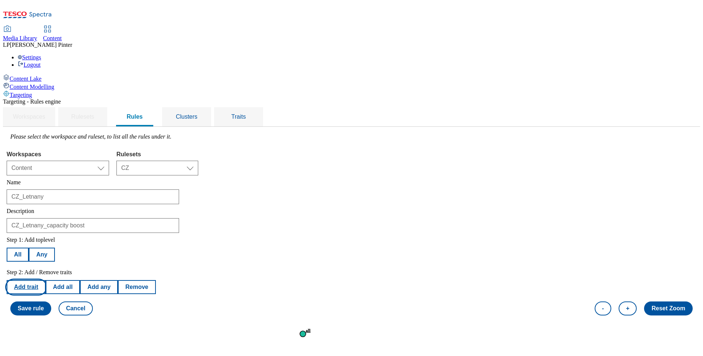
click at [46, 237] on button "Add trait" at bounding box center [26, 287] width 39 height 14
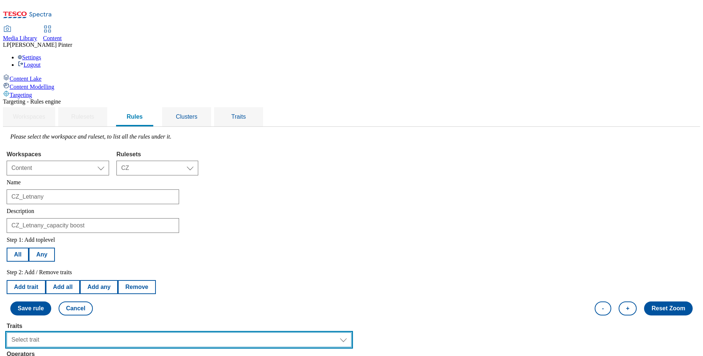
click at [124, 237] on select "Select trait Languages Operating System Content Type Variant ID Segments Channe…" at bounding box center [179, 339] width 345 height 15
select select "languages"
click at [99, 237] on select "Select trait Languages Operating System Content Type Variant ID Segments Channe…" at bounding box center [179, 339] width 345 height 15
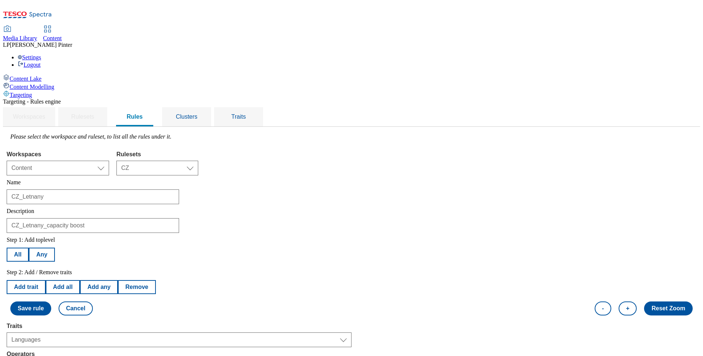
select select "equals"
select select "cs_CZ"
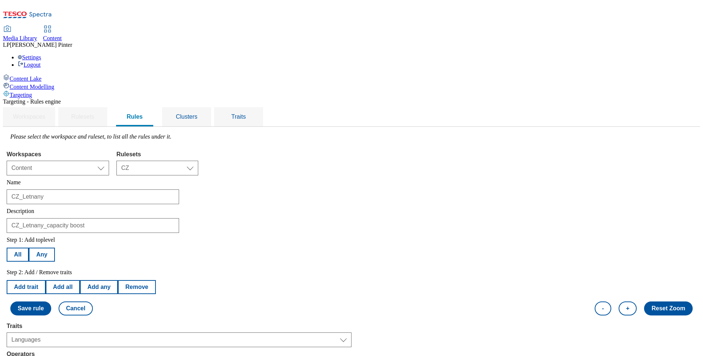
click at [46, 237] on button "Add trait" at bounding box center [26, 287] width 39 height 14
select select "languages"
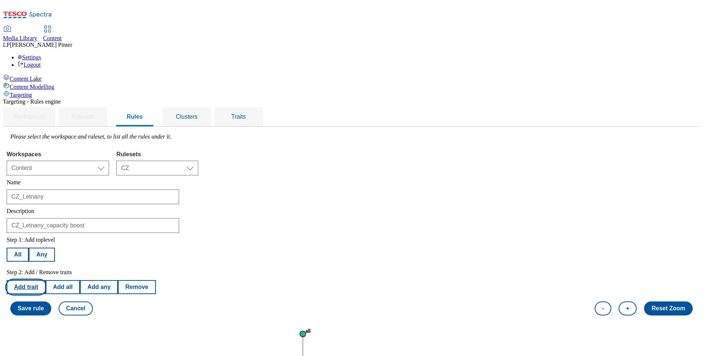
select select "equals"
select select "cs_CZ"
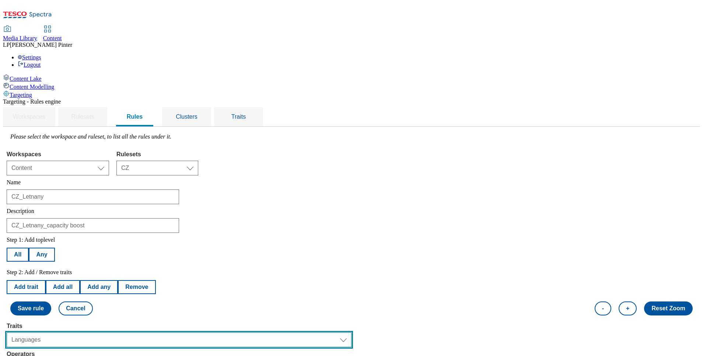
click at [115, 237] on select "Select trait Languages Operating System Content Type Variant ID Segments Channe…" at bounding box center [179, 339] width 345 height 15
select select "segments"
click at [99, 237] on select "Select trait Languages Operating System Content Type Variant ID Segments Channe…" at bounding box center [179, 339] width 345 height 15
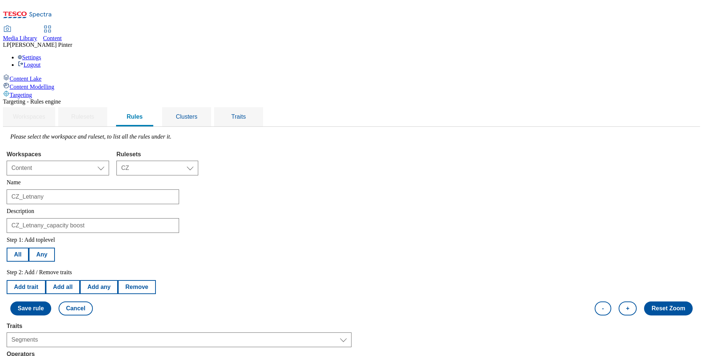
select select "u-li"
click at [46, 237] on button "Add trait" at bounding box center [26, 287] width 39 height 14
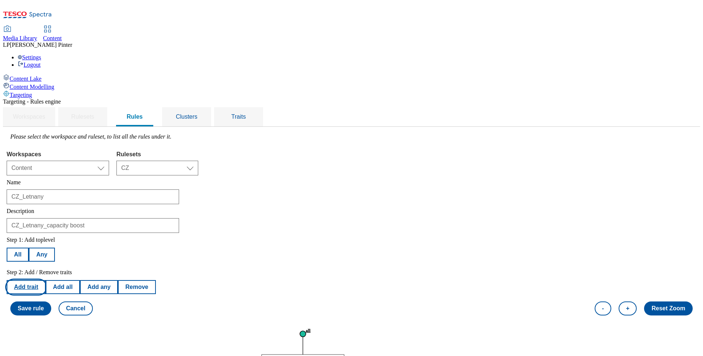
select select "segments"
select select "equals"
select select "u-an"
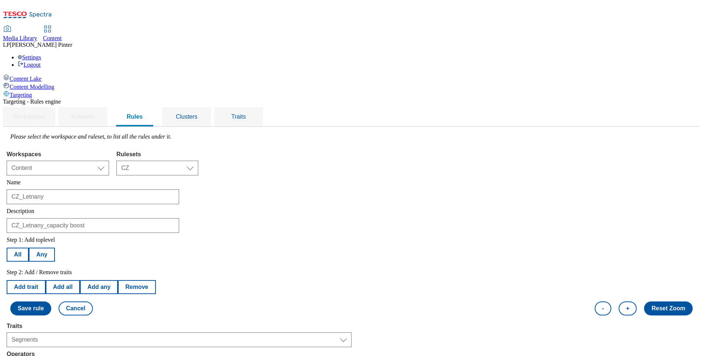
click at [46, 237] on button "Add trait" at bounding box center [26, 287] width 39 height 14
select select "segments"
select select "equals"
select select "u-an"
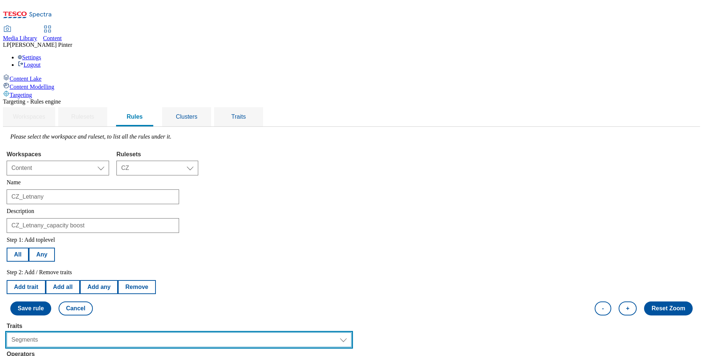
click at [120, 237] on select "Select trait Languages Operating System Content Type Variant ID Segments Channe…" at bounding box center [179, 339] width 345 height 15
select select "locationCluster"
click at [99, 237] on select "Select trait Languages Operating System Content Type Variant ID Segments Channe…" at bounding box center [179, 339] width 345 height 15
select select
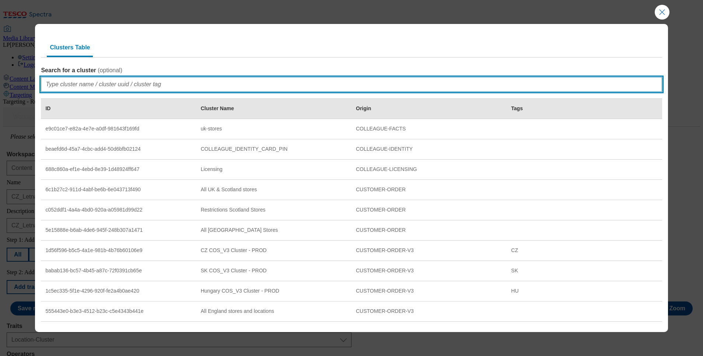
click at [59, 81] on input "Search for a cluster ( optional )" at bounding box center [351, 84] width 621 height 15
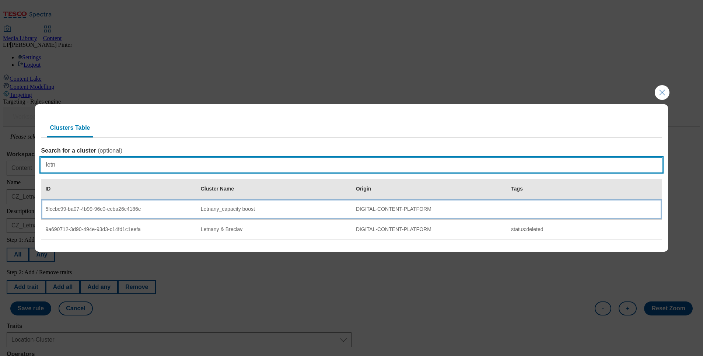
type input "letn"
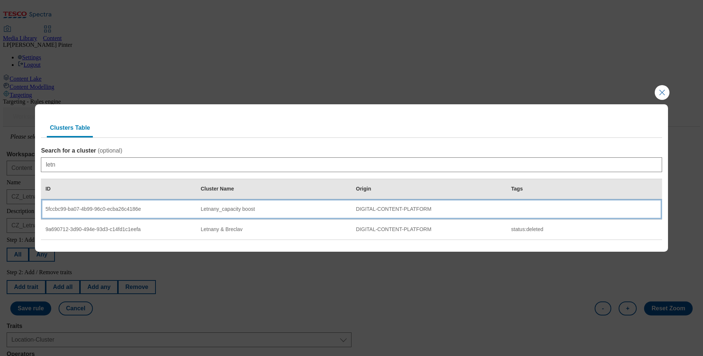
click at [223, 213] on td "Letnany_capacity boost" at bounding box center [273, 209] width 155 height 20
select select "5fccbc99-ba07-4b99-96c0-ecba26c4186e"
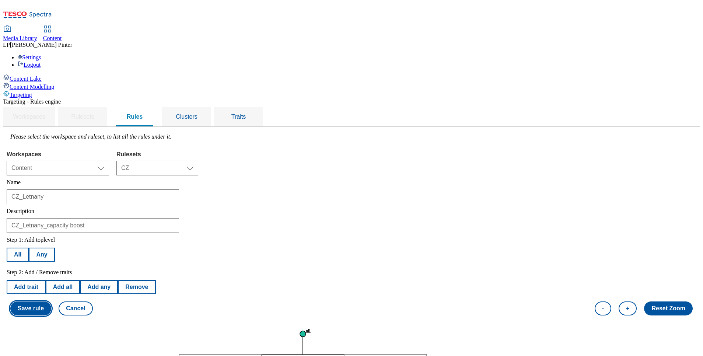
click at [51, 237] on button "Save rule" at bounding box center [30, 308] width 41 height 14
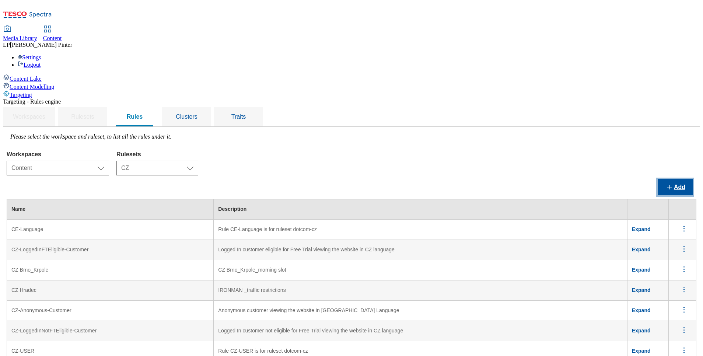
click at [468, 179] on button "Add" at bounding box center [674, 187] width 35 height 16
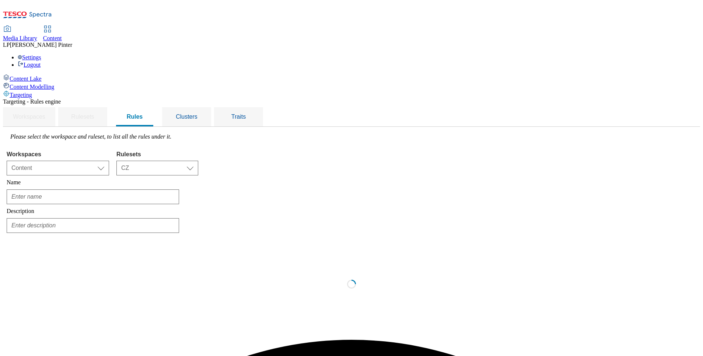
scroll to position [0, 0]
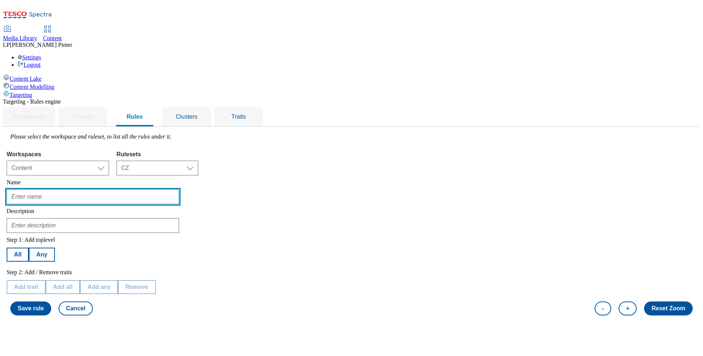
click at [135, 189] on input "text" at bounding box center [93, 196] width 172 height 15
type input "CZ_Letnany"
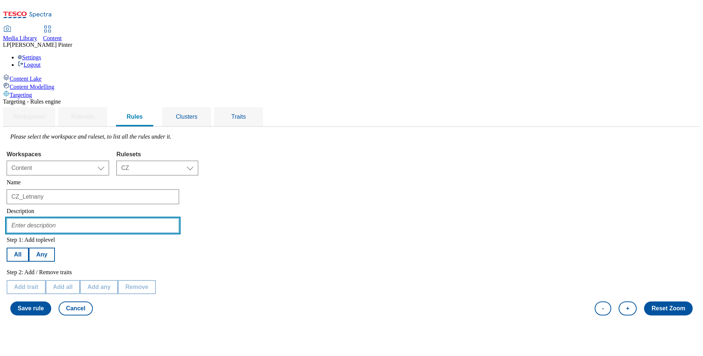
type input "CZ_Letnany_capacity boost"
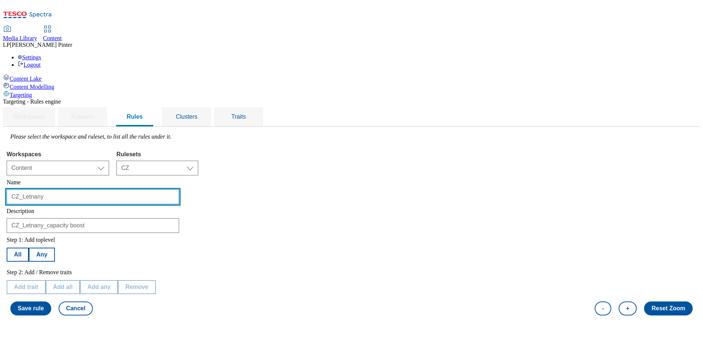
click at [112, 189] on input "CZ_Letnany" at bounding box center [93, 196] width 172 height 15
type input "ENG_Letnany"
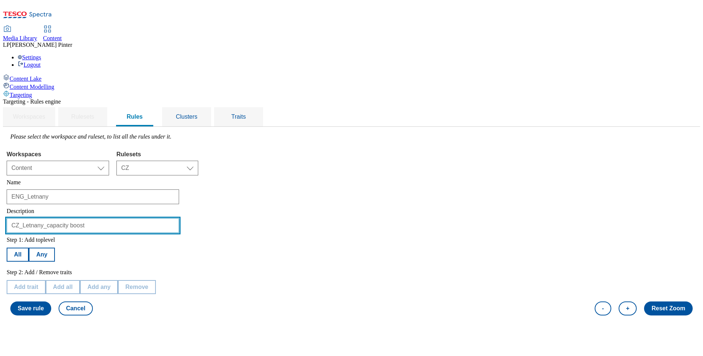
drag, startPoint x: 113, startPoint y: 169, endPoint x: 94, endPoint y: 169, distance: 19.2
click at [94, 169] on div "Targeting - Rules engine Workspaces Rulesets Rules Clusters Traits Please selec…" at bounding box center [351, 208] width 697 height 221
type input "ENG_Letnany_capacity boost"
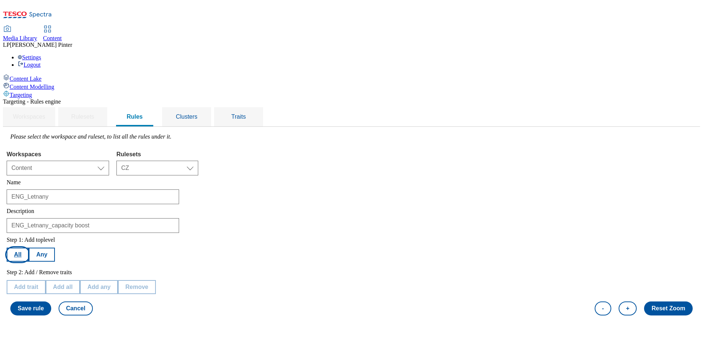
click at [29, 237] on button "All" at bounding box center [18, 254] width 22 height 14
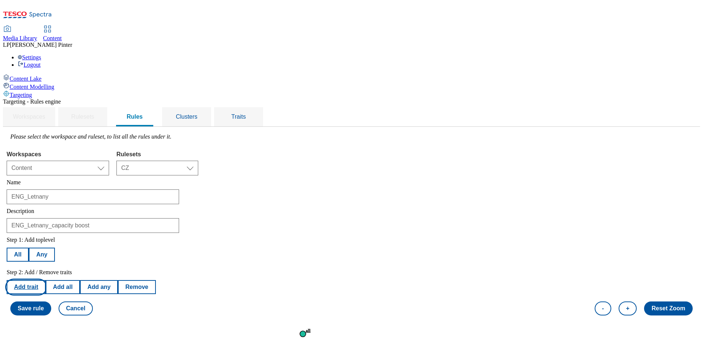
click at [46, 237] on button "Add trait" at bounding box center [26, 287] width 39 height 14
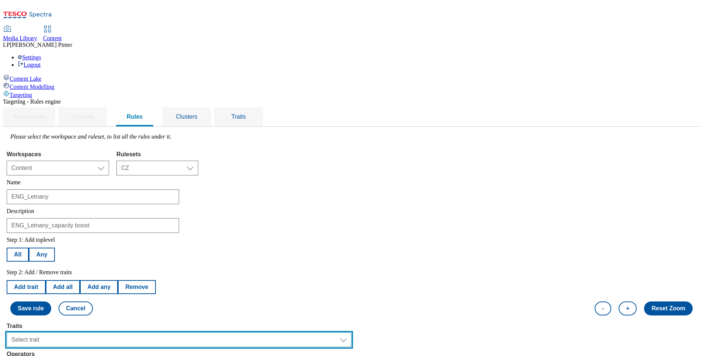
click at [126, 237] on select "Select trait Languages Operating System Content Type Variant ID Segments Store-…" at bounding box center [179, 339] width 345 height 15
select select "languages"
click at [99, 237] on select "Select trait Languages Operating System Content Type Variant ID Segments Store-…" at bounding box center [179, 339] width 345 height 15
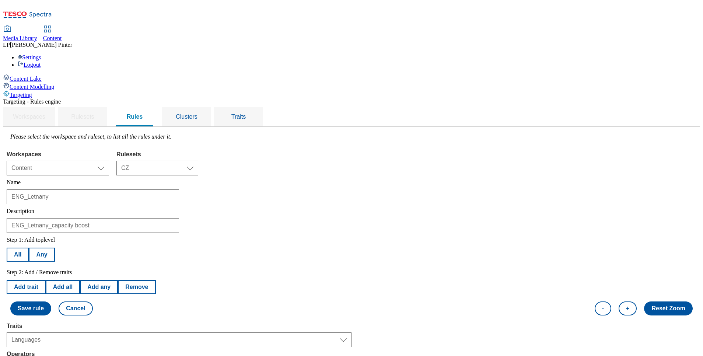
select select "equals"
select select "en_GB"
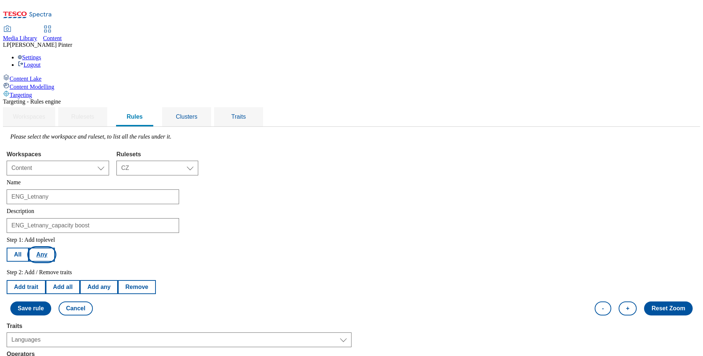
click at [46, 237] on button "Add trait" at bounding box center [26, 287] width 39 height 14
select select "languages"
select select "equals"
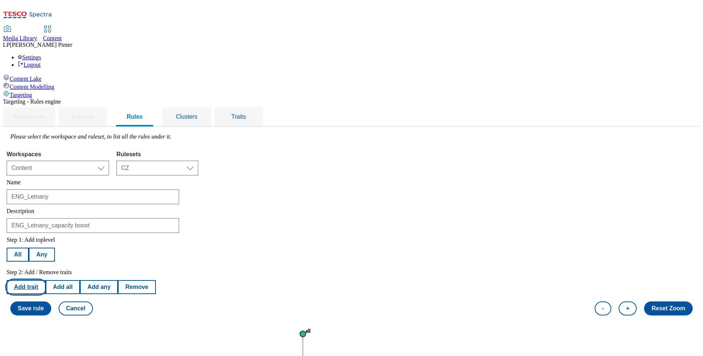
select select "en_GB"
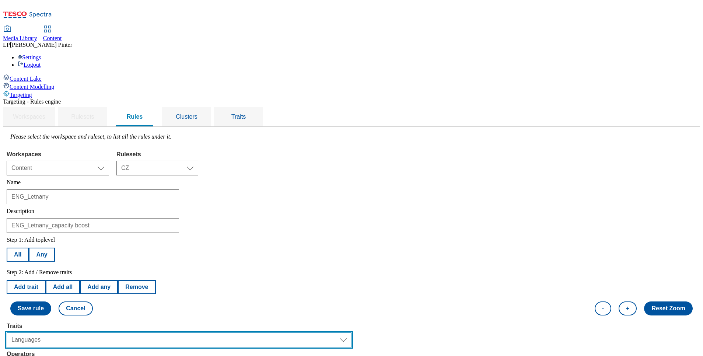
click at [113, 237] on select "Select trait Languages Operating System Content Type Variant ID Segments Store-…" at bounding box center [179, 339] width 345 height 15
select select "segments"
click at [99, 237] on select "Select trait Languages Operating System Content Type Variant ID Segments Store-…" at bounding box center [179, 339] width 345 height 15
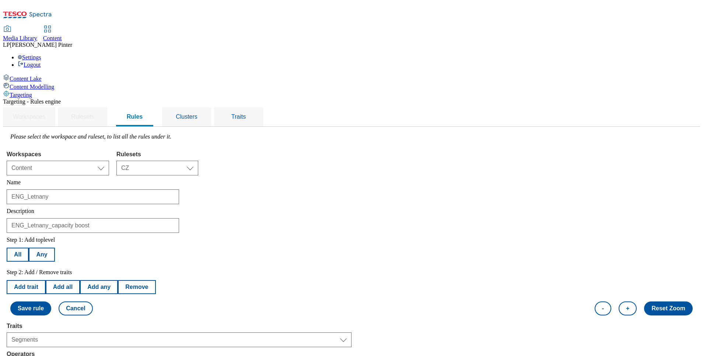
select select "u-li"
click at [46, 237] on button "Add trait" at bounding box center [26, 287] width 39 height 14
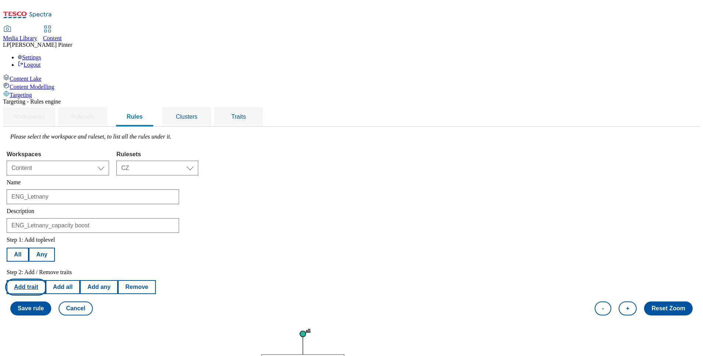
select select "segments"
select select "equals"
select select "u-an"
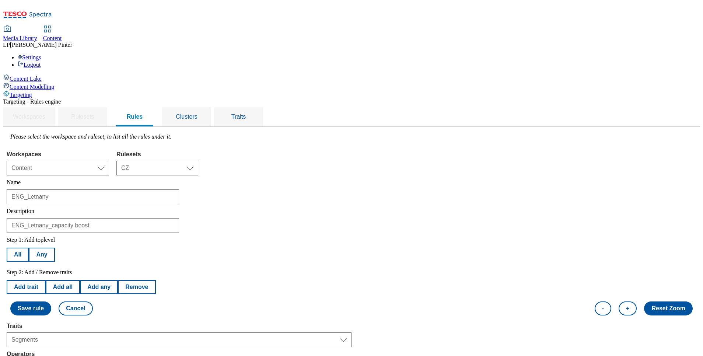
click at [124, 237] on div "Step 2: Add / Remove traits Add trait Add all Add any Remove" at bounding box center [81, 281] width 149 height 25
click at [46, 237] on button "Add trait" at bounding box center [26, 287] width 39 height 14
select select "segments"
select select "equals"
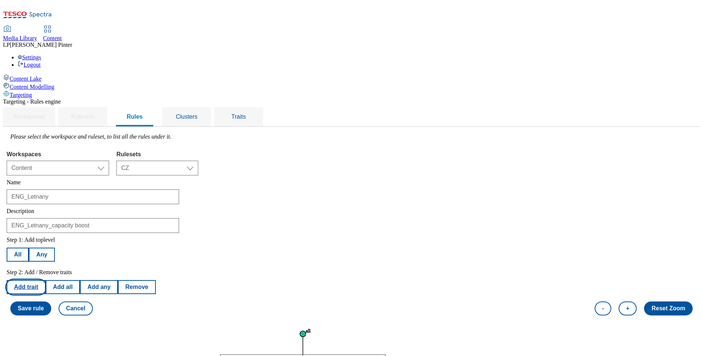
select select "u-an"
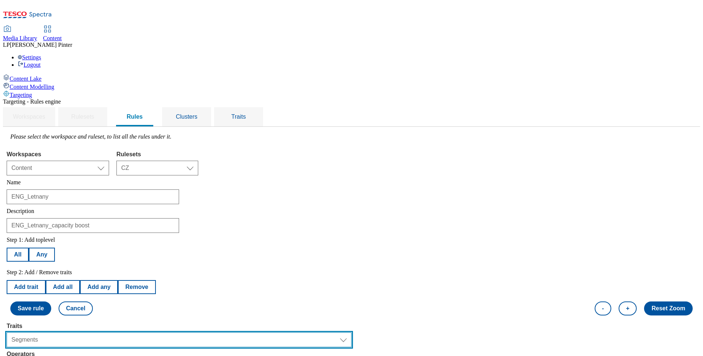
click at [120, 237] on select "Select trait Languages Operating System Content Type Variant ID Segments Store-…" at bounding box center [179, 339] width 345 height 15
select select "locationCluster"
click at [99, 237] on select "Select trait Languages Operating System Content Type Variant ID Segments Store-…" at bounding box center [179, 339] width 345 height 15
select select
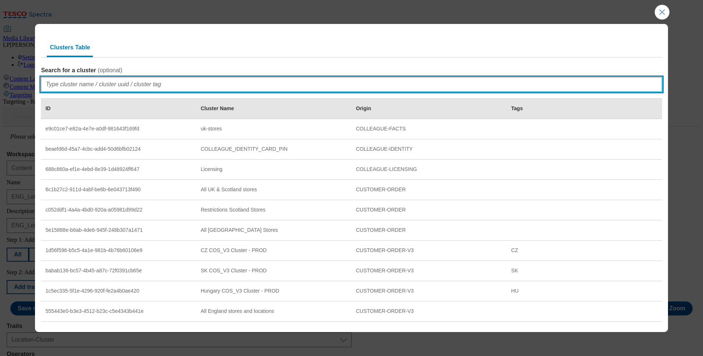
click at [103, 88] on input "Search for a cluster ( optional )" at bounding box center [351, 84] width 621 height 15
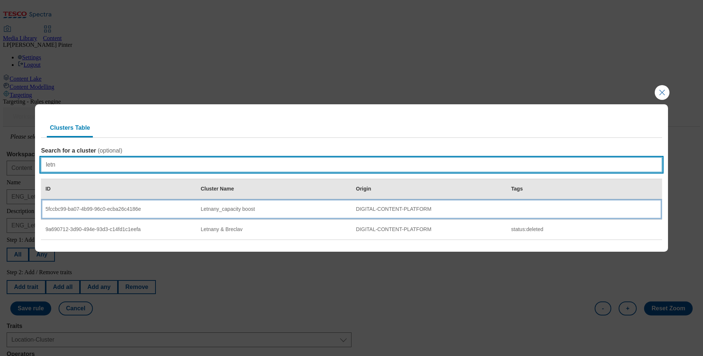
type input "letn"
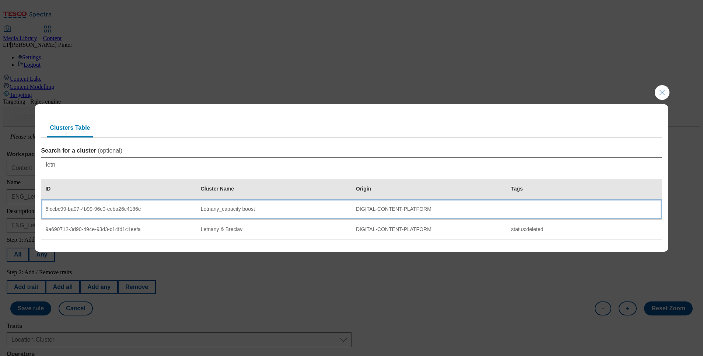
click at [108, 207] on div "5fccbc99-ba07-4b99-96c0-ecba26c4186e" at bounding box center [118, 209] width 146 height 7
select select "5fccbc99-ba07-4b99-96c0-ecba26c4186e"
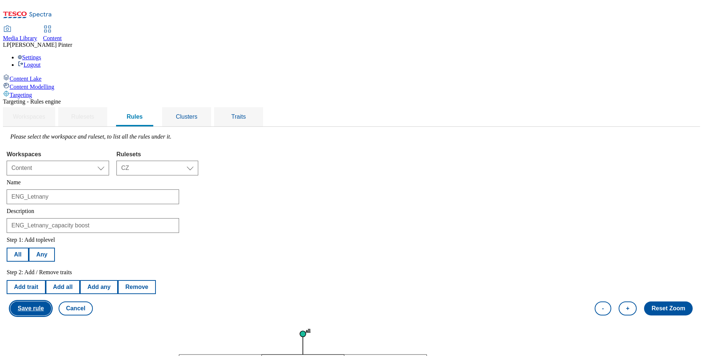
click at [51, 237] on button "Save rule" at bounding box center [30, 308] width 41 height 14
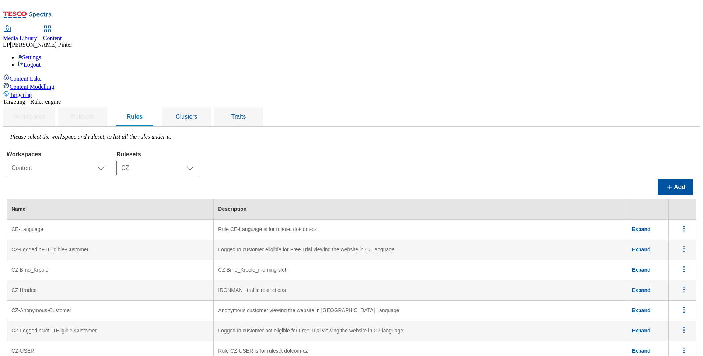
scroll to position [0, 0]
click at [197, 113] on span "Clusters" at bounding box center [187, 116] width 22 height 6
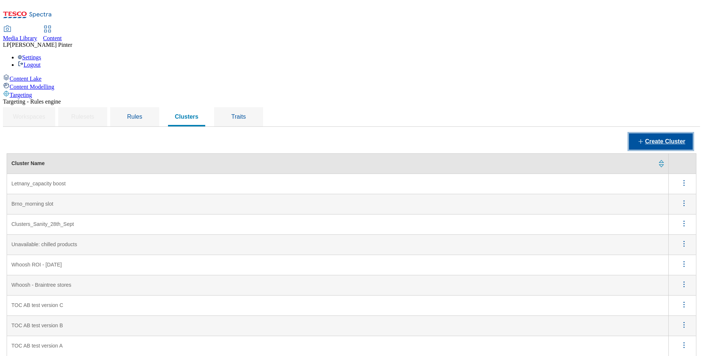
click at [468, 133] on button "Create Cluster" at bounding box center [661, 141] width 64 height 16
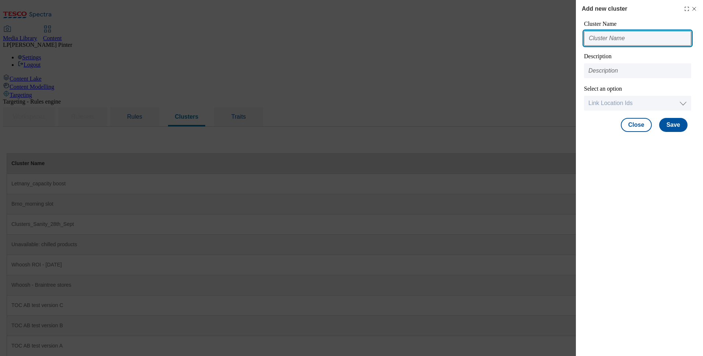
click at [468, 38] on input "Modal" at bounding box center [637, 38] width 107 height 15
type input "Zlicin"
click at [468, 79] on div "Cluster Name Zlicin Description Select an option Link Location Ids Choose locat…" at bounding box center [637, 66] width 108 height 90
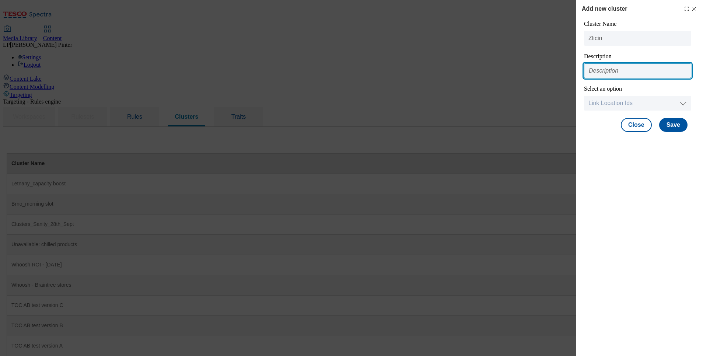
click at [468, 73] on input "Modal" at bounding box center [637, 70] width 107 height 15
type input "Zlicin_Wednesday_FD"
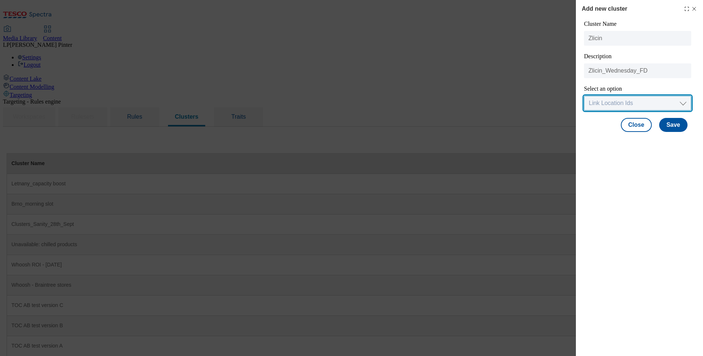
click at [468, 103] on select "Link Location Ids Choose location from table Add Bulk Location UUIDs" at bounding box center [637, 103] width 107 height 15
select select "locationtable"
click at [468, 96] on select "Link Location Ids Choose location from table Add Bulk Location UUIDs" at bounding box center [637, 103] width 107 height 15
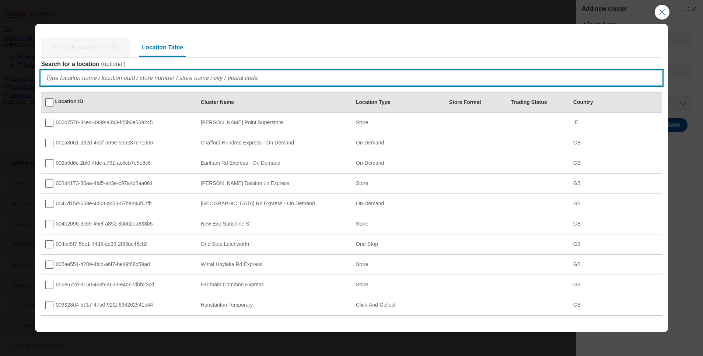
click at [106, 78] on input "Search for a location ( optional )" at bounding box center [351, 78] width 621 height 15
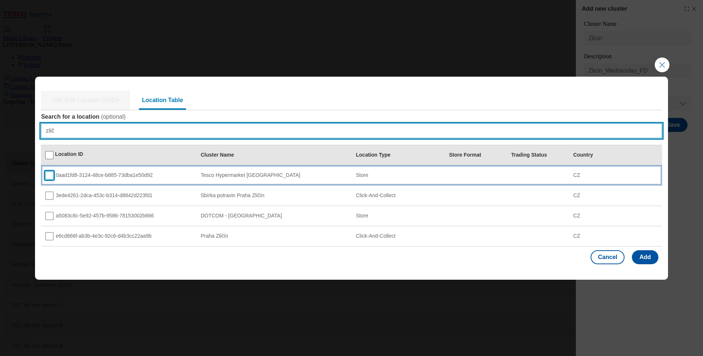
type input "zlič"
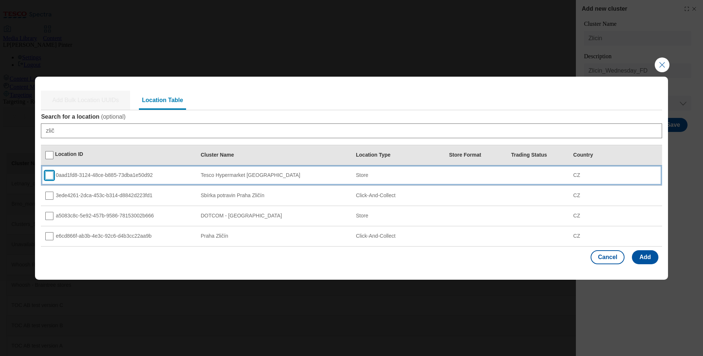
click at [50, 176] on input "Modal" at bounding box center [49, 175] width 8 height 8
checkbox input "true"
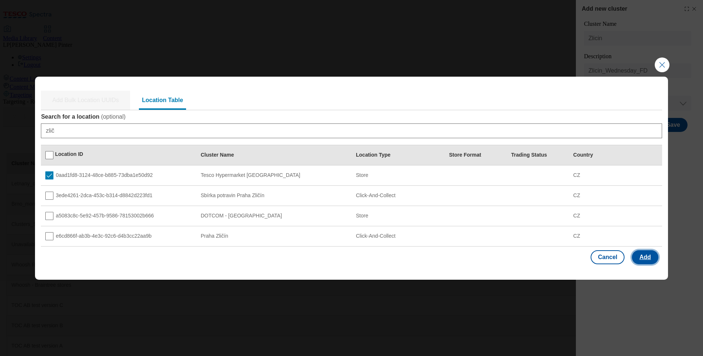
click at [468, 237] on button "Add" at bounding box center [645, 257] width 26 height 14
select select "Modal"
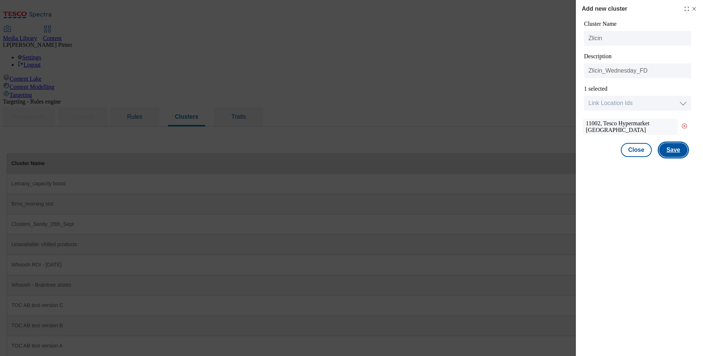
click at [468, 147] on button "Save" at bounding box center [673, 150] width 28 height 14
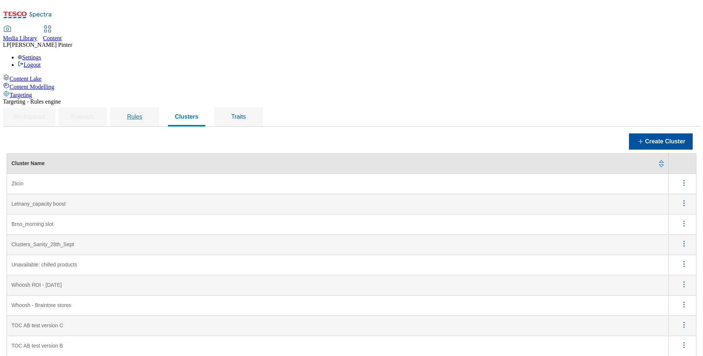
click at [142, 113] on span "Rules" at bounding box center [134, 116] width 15 height 6
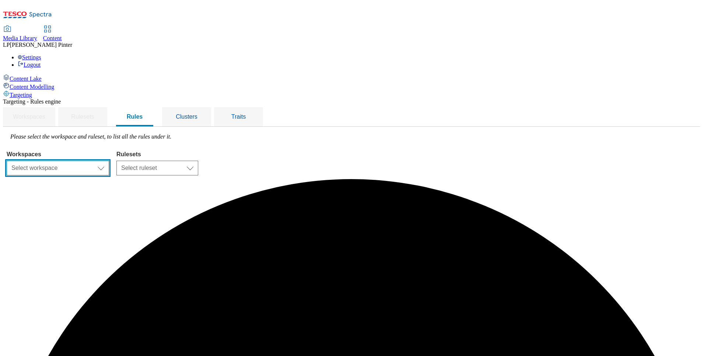
click at [109, 161] on select "Select workspace Content" at bounding box center [58, 168] width 102 height 15
select select "f510054f-adaa-4692-b570-80fa3897127a"
click at [99, 161] on select "Select workspace Content" at bounding box center [58, 168] width 102 height 15
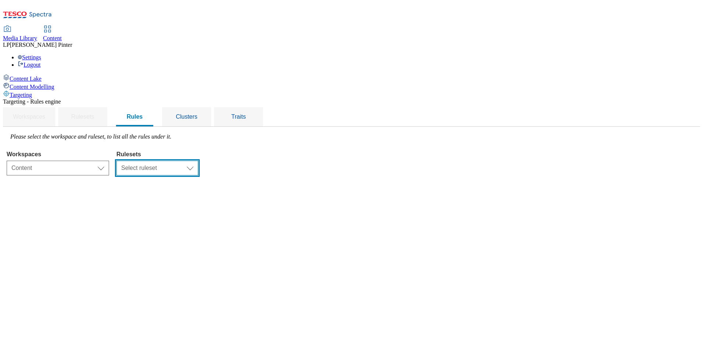
click at [198, 161] on select "Select ruleset CZ HU SK" at bounding box center [157, 168] width 82 height 15
select select "5113db17-1b35-4e50-beac-5f3c7afeb8da"
click at [198, 161] on select "Select ruleset CZ HU SK" at bounding box center [157, 168] width 82 height 15
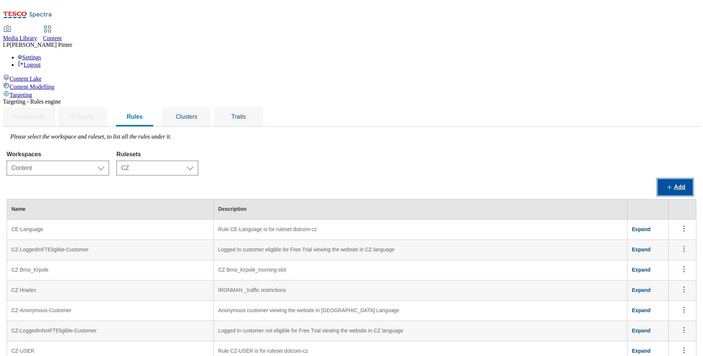
click at [468, 179] on button "Add" at bounding box center [674, 187] width 35 height 16
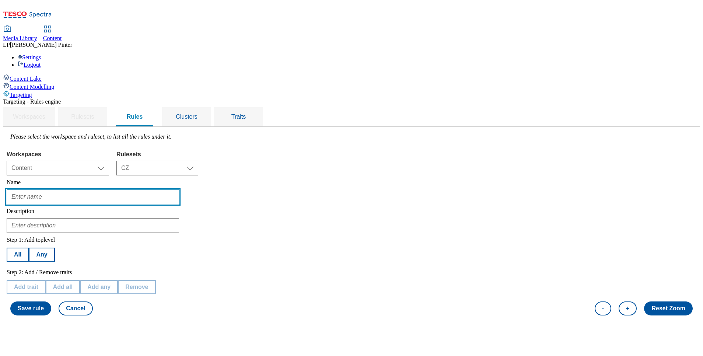
click at [130, 189] on input "text" at bounding box center [93, 196] width 172 height 15
drag, startPoint x: 130, startPoint y: 141, endPoint x: 95, endPoint y: 143, distance: 35.7
click at [95, 143] on div "Targeting - Rules engine Workspaces Rulesets Rules Clusters Traits Please selec…" at bounding box center [351, 208] width 697 height 221
type input "CZ_Zlicin"
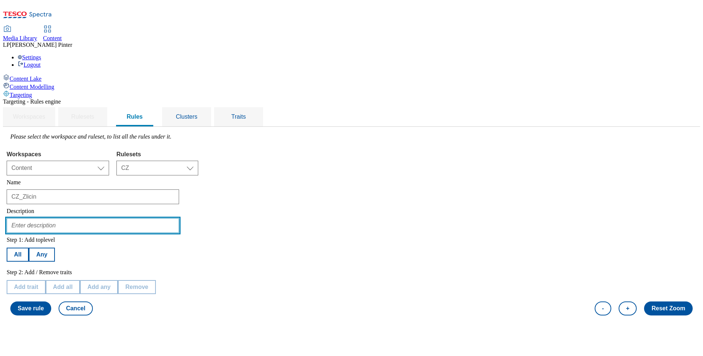
click at [109, 218] on input "text" at bounding box center [93, 225] width 172 height 15
paste input "CZ_Zlicin"
click at [139, 218] on input "CZ_Zlicin_wednesday_FD" at bounding box center [93, 225] width 172 height 15
click at [136, 218] on input "CZ_Zlicin_wednesday_FD" at bounding box center [93, 225] width 172 height 15
click at [179, 218] on input "CZ_Zlicin_Wednesday_FD" at bounding box center [93, 225] width 172 height 15
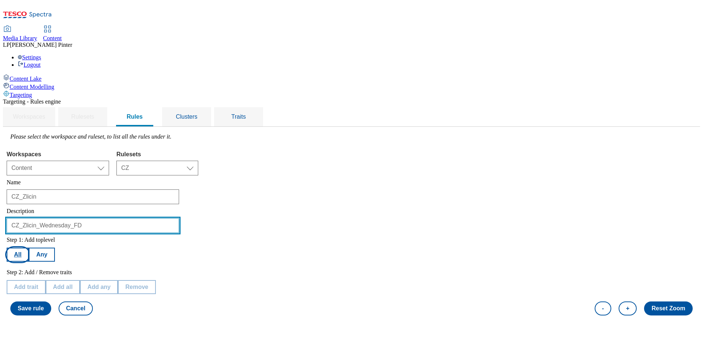
type input "CZ_Zlicin_Wednesday_FD"
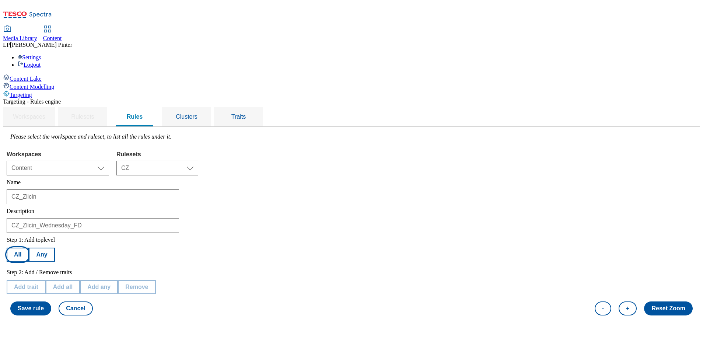
click at [29, 237] on button "All" at bounding box center [18, 254] width 22 height 14
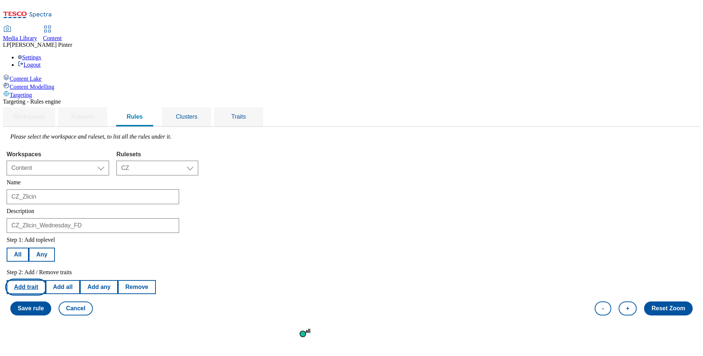
click at [46, 237] on button "Add trait" at bounding box center [26, 287] width 39 height 14
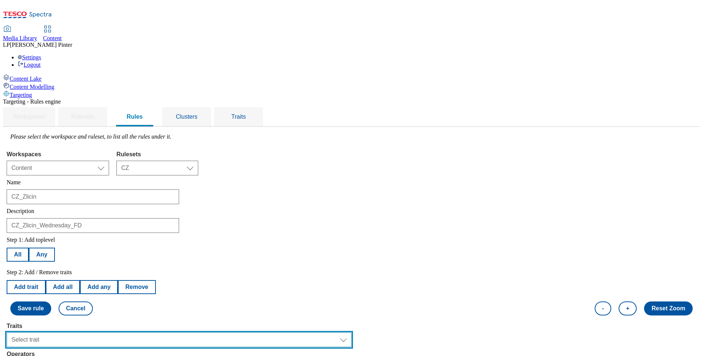
click at [122, 237] on select "Select trait Languages Operating System Content Type Variant ID Segments Channe…" at bounding box center [179, 339] width 345 height 15
select select "languages"
click at [99, 237] on select "Select trait Languages Operating System Content Type Variant ID Segments Channe…" at bounding box center [179, 339] width 345 height 15
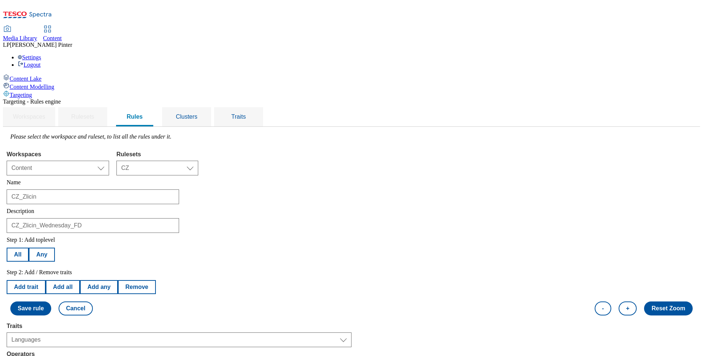
select select "equals"
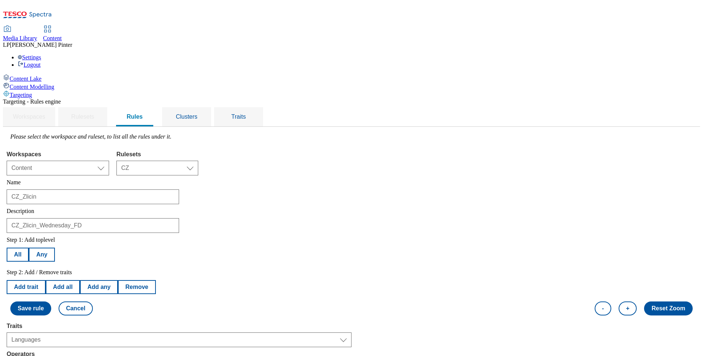
select select "cs_CZ"
click at [46, 237] on button "Add trait" at bounding box center [26, 287] width 39 height 14
select select "languages"
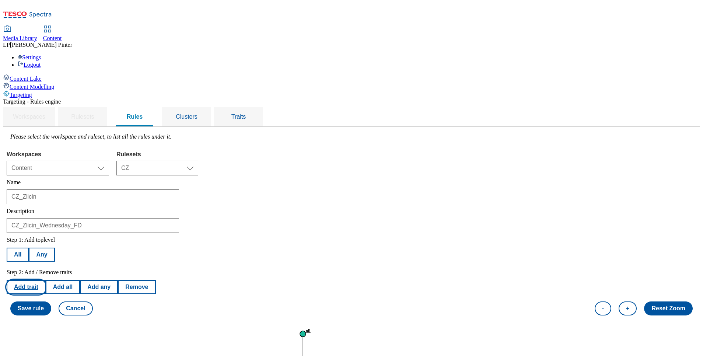
select select "equals"
select select "cs_CZ"
click at [67, 98] on div "Content Lake Content Modelling Targeting" at bounding box center [351, 86] width 697 height 24
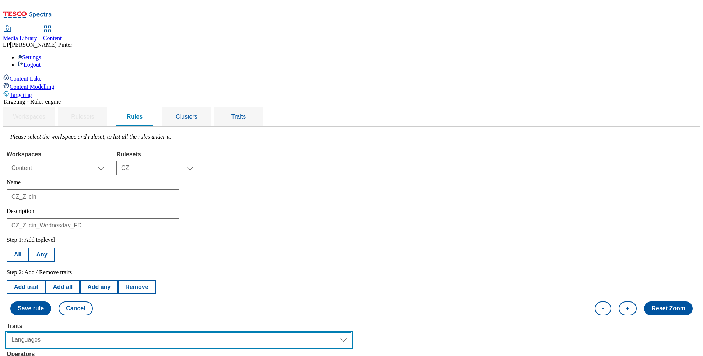
click at [116, 237] on select "Select trait Languages Operating System Content Type Variant ID Segments Channe…" at bounding box center [179, 339] width 345 height 15
select select "segments"
click at [99, 237] on select "Select trait Languages Operating System Content Type Variant ID Segments Channe…" at bounding box center [179, 339] width 345 height 15
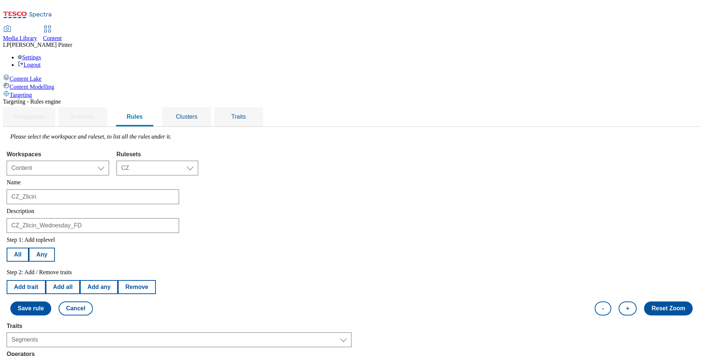
select select "u-li"
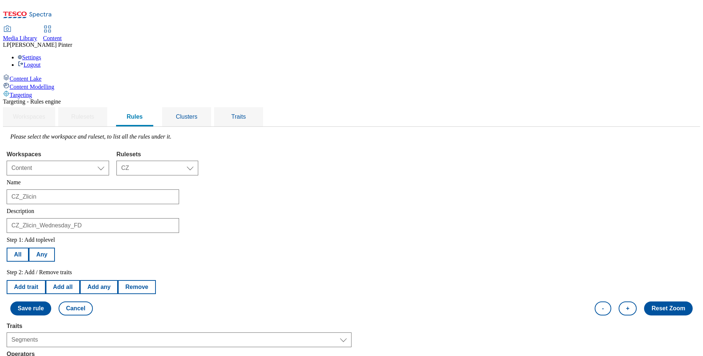
click at [46, 237] on button "Add trait" at bounding box center [26, 287] width 39 height 14
select select "segments"
select select "equals"
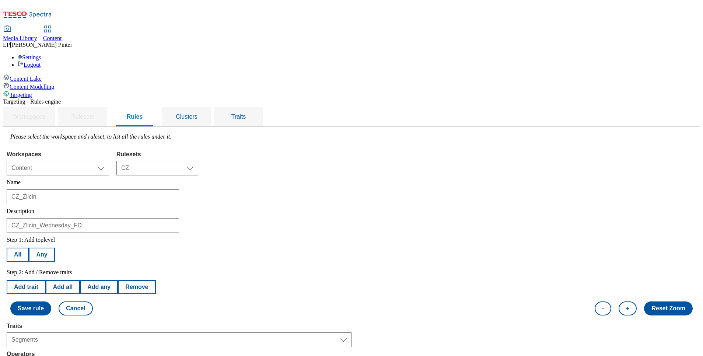
select select "u-an"
click at [46, 237] on button "Add trait" at bounding box center [26, 287] width 39 height 14
select select "segments"
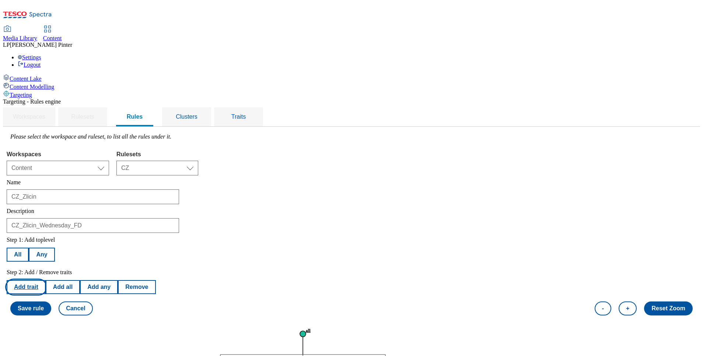
select select "equals"
select select "u-an"
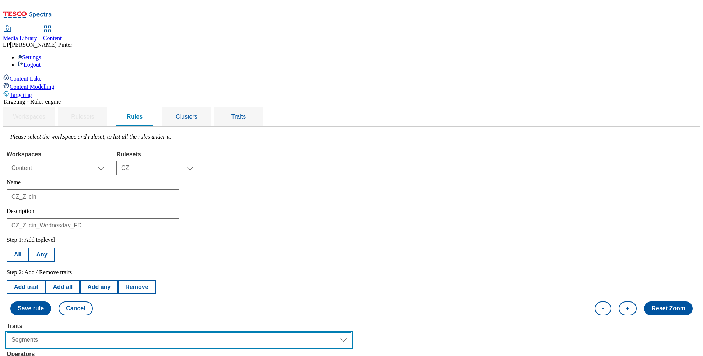
click at [113, 237] on select "Select trait Languages Operating System Content Type Variant ID Segments Channe…" at bounding box center [179, 339] width 345 height 15
select select "locationCluster"
click at [99, 237] on select "Select trait Languages Operating System Content Type Variant ID Segments Channe…" at bounding box center [179, 339] width 345 height 15
select select
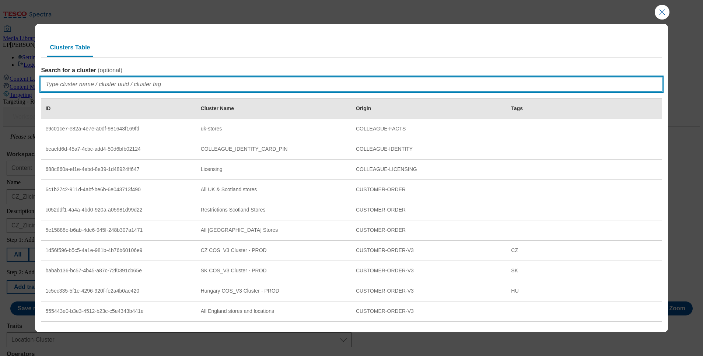
click at [85, 85] on input "Search for a cluster ( optional )" at bounding box center [351, 84] width 621 height 15
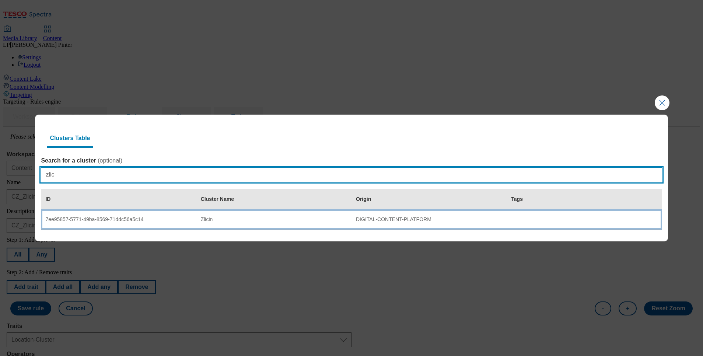
type input "zlic"
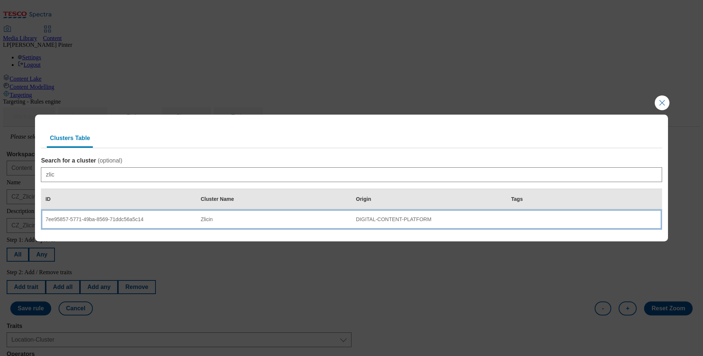
click at [216, 220] on div "Zlicin" at bounding box center [274, 219] width 146 height 7
select select "7ee95857-5771-49ba-8569-71ddc56a5c14"
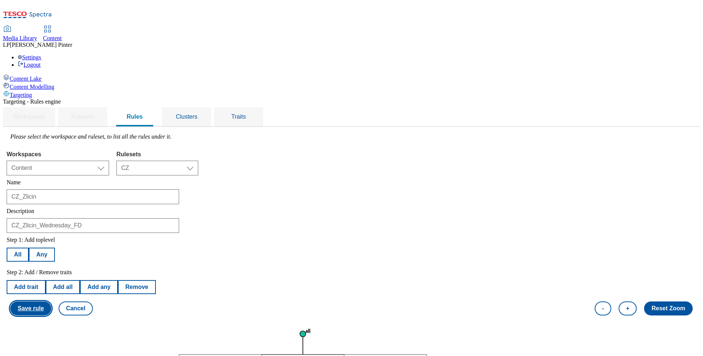
click at [51, 237] on button "Save rule" at bounding box center [30, 308] width 41 height 14
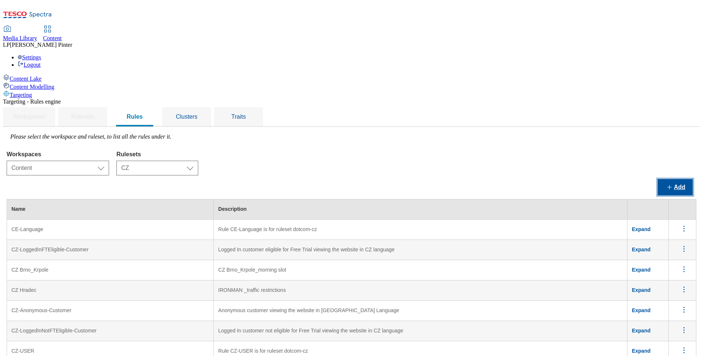
click at [468, 179] on button "Add" at bounding box center [674, 187] width 35 height 16
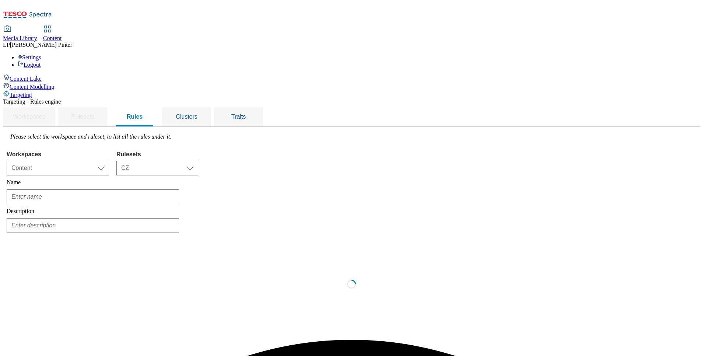
scroll to position [0, 0]
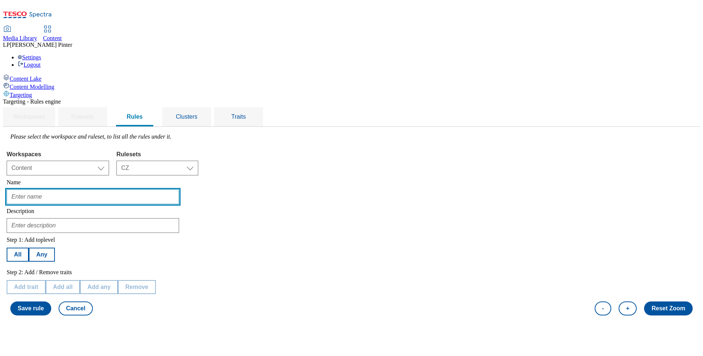
click at [114, 189] on input "text" at bounding box center [93, 196] width 172 height 15
drag, startPoint x: 145, startPoint y: 143, endPoint x: 66, endPoint y: 145, distance: 79.6
click at [66, 145] on div "Content Lake Content Modelling Targeting Targeting - Rules engine Workspaces Ru…" at bounding box center [351, 196] width 697 height 245
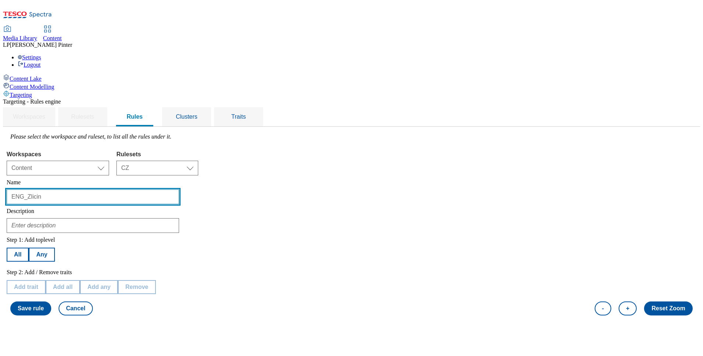
type input "ENG_Zlicin"
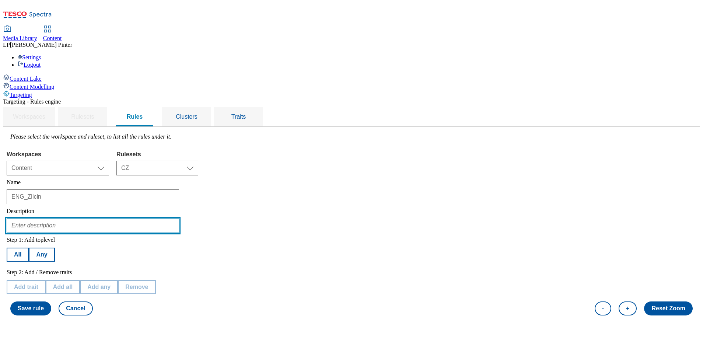
click at [118, 218] on input "text" at bounding box center [93, 225] width 172 height 15
paste input "ENG_Zlicin"
type input "ENG_Zlicin_Wednesday_FD"
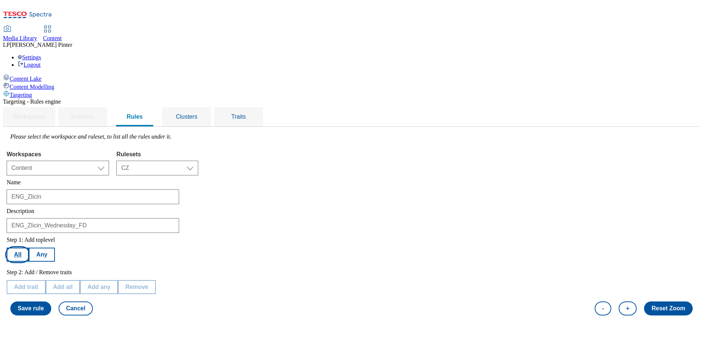
click at [29, 237] on button "All" at bounding box center [18, 254] width 22 height 14
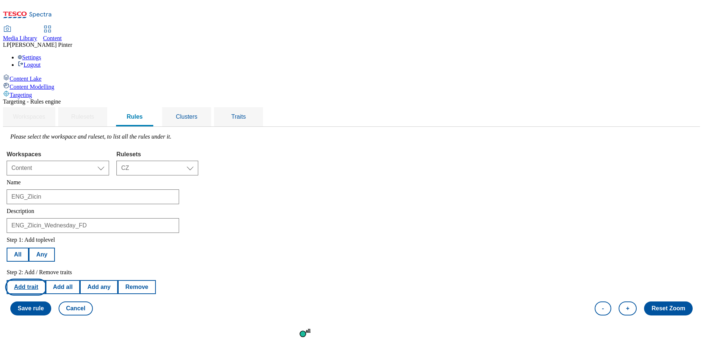
click at [46, 237] on button "Add trait" at bounding box center [26, 287] width 39 height 14
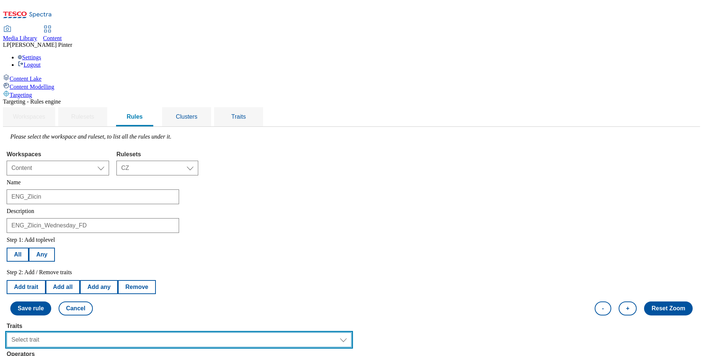
click at [127, 237] on select "Select trait Languages Operating System Content Type Variant ID Segments Channe…" at bounding box center [179, 339] width 345 height 15
select select "languages"
click at [99, 237] on select "Select trait Languages Operating System Content Type Variant ID Segments Channe…" at bounding box center [179, 339] width 345 height 15
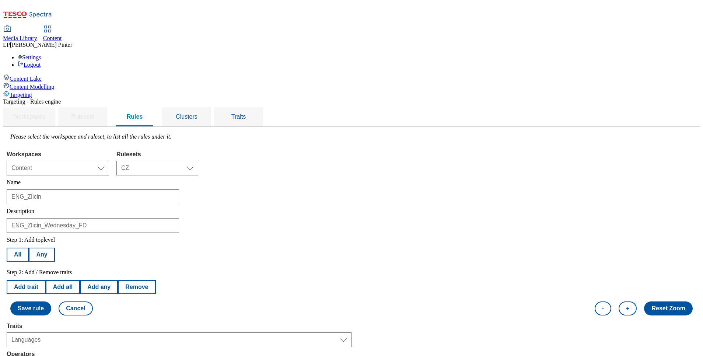
select select "equals"
select select "en_GB"
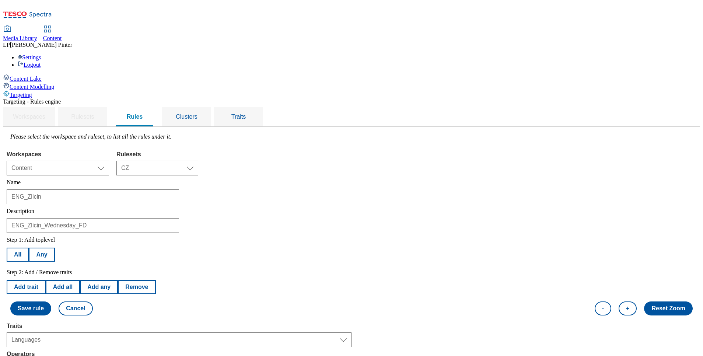
click at [46, 237] on button "Add trait" at bounding box center [26, 287] width 39 height 14
select select "languages"
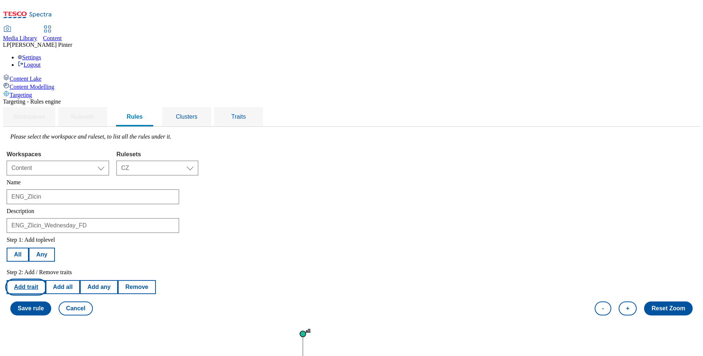
select select "equals"
select select "en_GB"
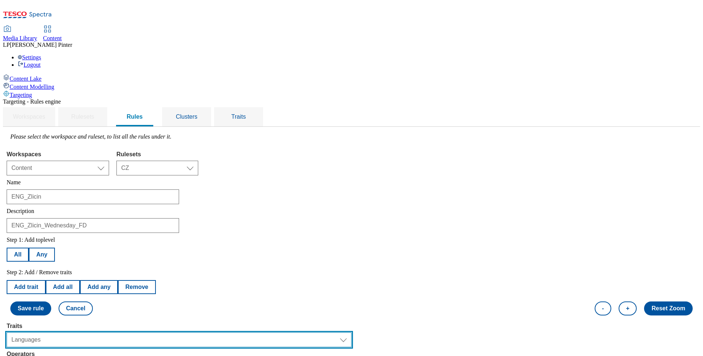
click at [110, 237] on select "Select trait Languages Operating System Content Type Variant ID Segments Channe…" at bounding box center [179, 339] width 345 height 15
select select "segments"
click at [99, 237] on select "Select trait Languages Operating System Content Type Variant ID Segments Channe…" at bounding box center [179, 339] width 345 height 15
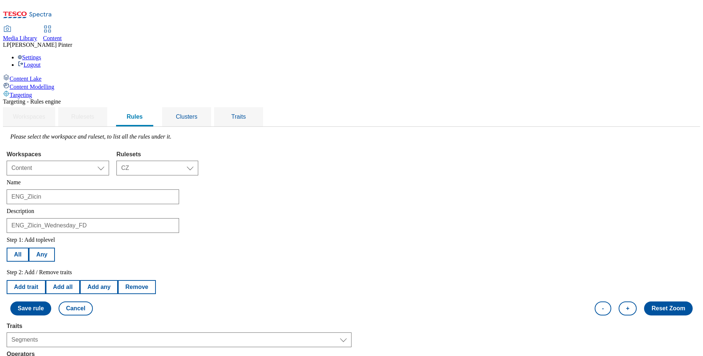
select select "u-li"
click at [46, 237] on button "Add trait" at bounding box center [26, 287] width 39 height 14
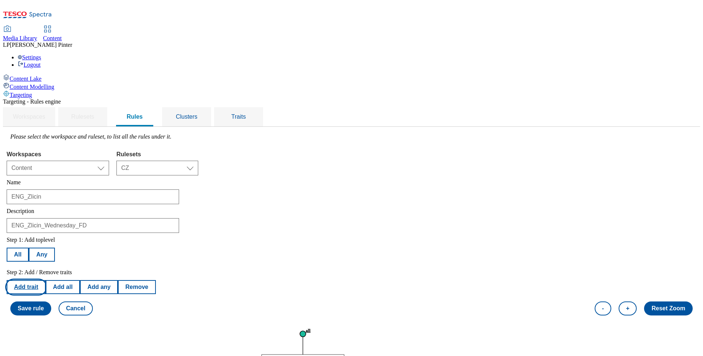
select select "segments"
select select "equals"
select select "u-an"
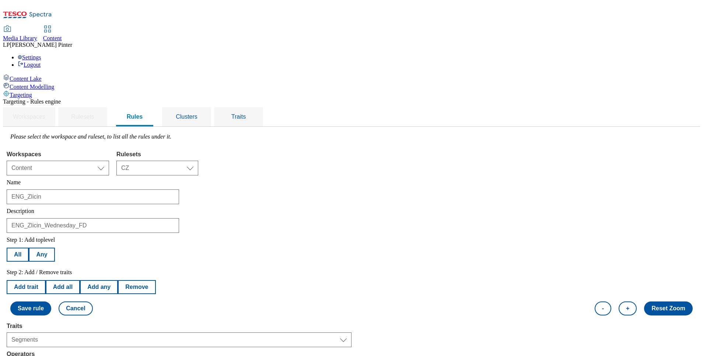
click at [46, 237] on button "Add trait" at bounding box center [26, 287] width 39 height 14
select select "segments"
select select "equals"
select select "u-an"
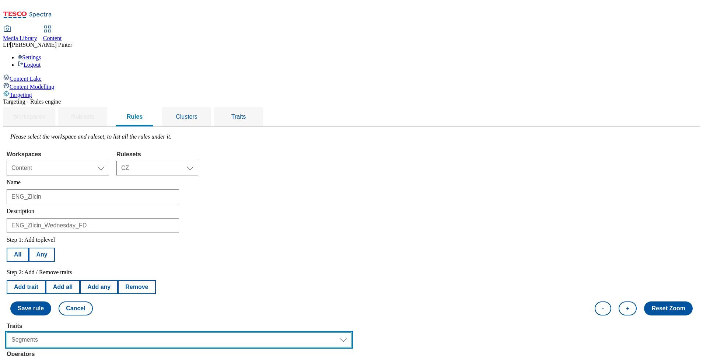
click at [113, 237] on select "Select trait Languages Operating System Content Type Variant ID Segments Channe…" at bounding box center [179, 339] width 345 height 15
select select "locationCluster"
click at [99, 237] on select "Select trait Languages Operating System Content Type Variant ID Segments Channe…" at bounding box center [179, 339] width 345 height 15
select select
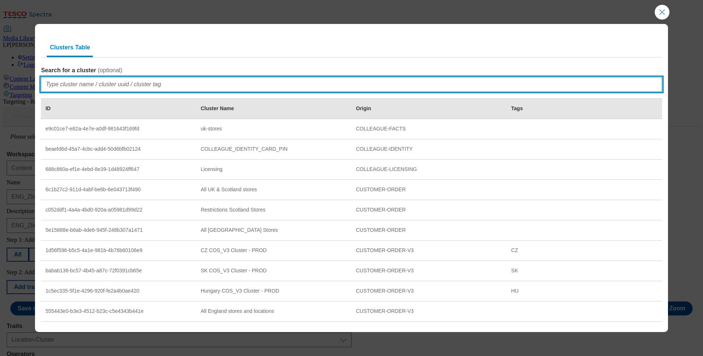
click at [91, 84] on input "Search for a cluster ( optional )" at bounding box center [351, 84] width 621 height 15
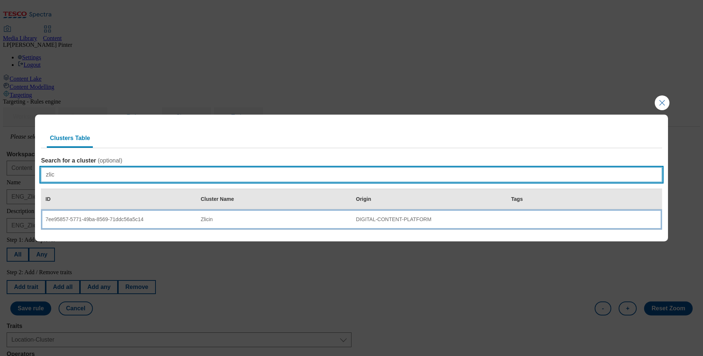
type input "zlic"
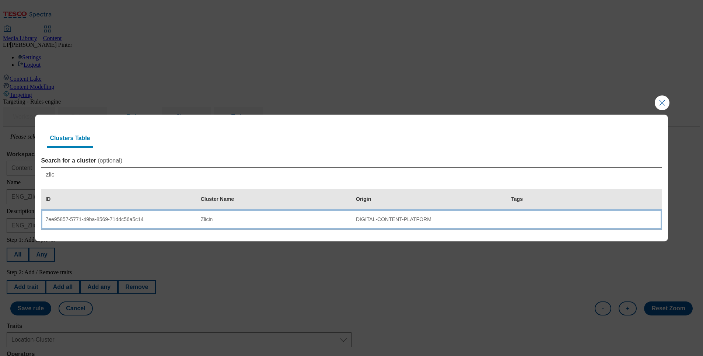
click at [208, 224] on td "Zlicin" at bounding box center [273, 219] width 155 height 20
select select "7ee95857-5771-49ba-8569-71ddc56a5c14"
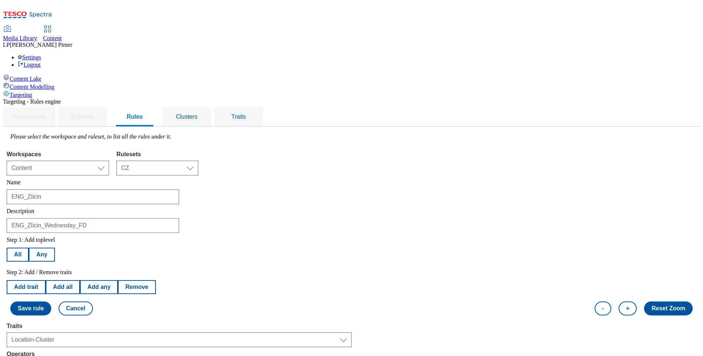
scroll to position [100, 0]
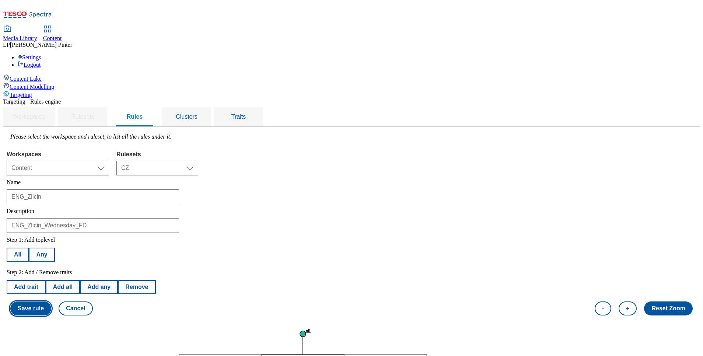
click at [51, 237] on button "Save rule" at bounding box center [30, 308] width 41 height 14
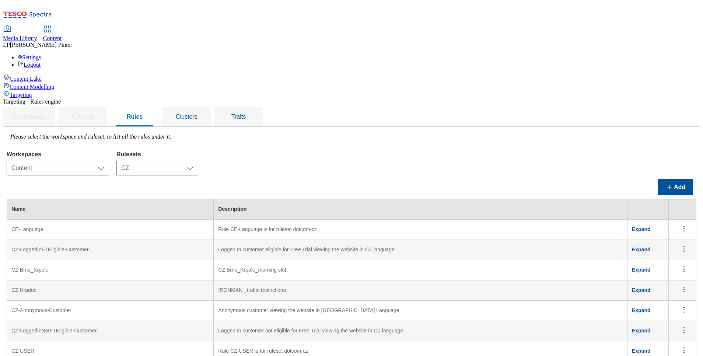
scroll to position [97, 0]
